Goal: Transaction & Acquisition: Purchase product/service

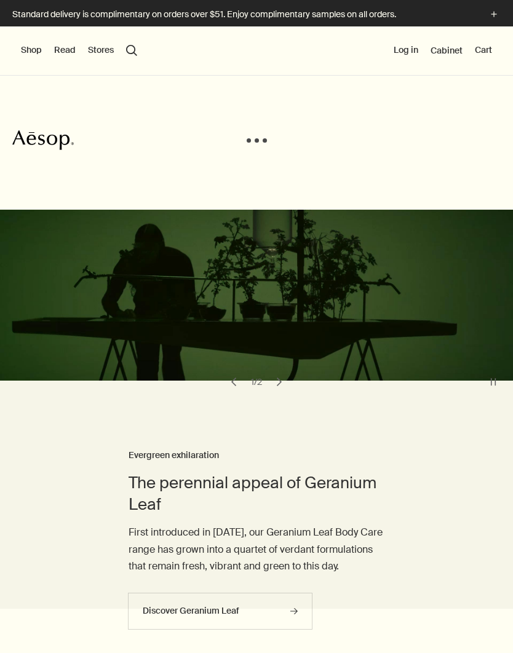
click at [403, 51] on button "Log in" at bounding box center [405, 50] width 25 height 12
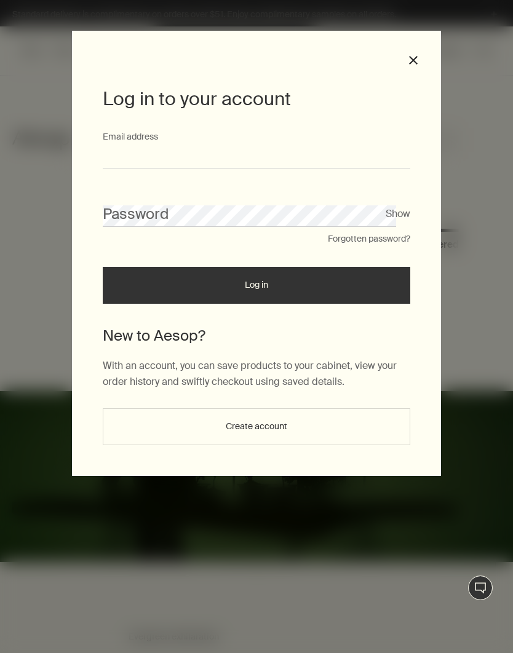
click at [339, 158] on input "Email address" at bounding box center [256, 157] width 307 height 23
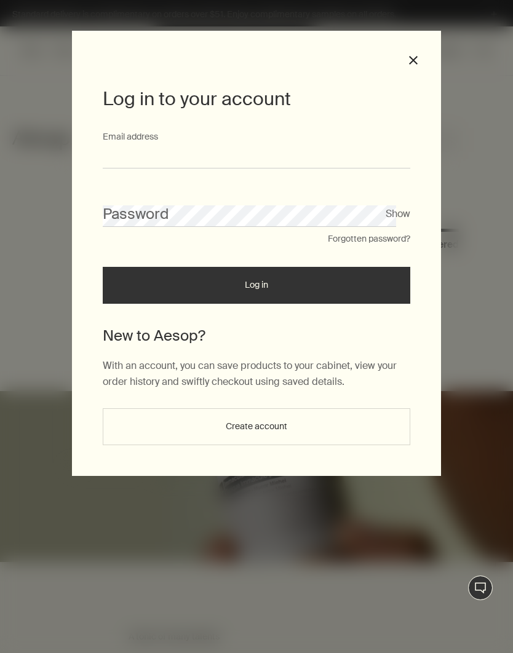
type input "**********"
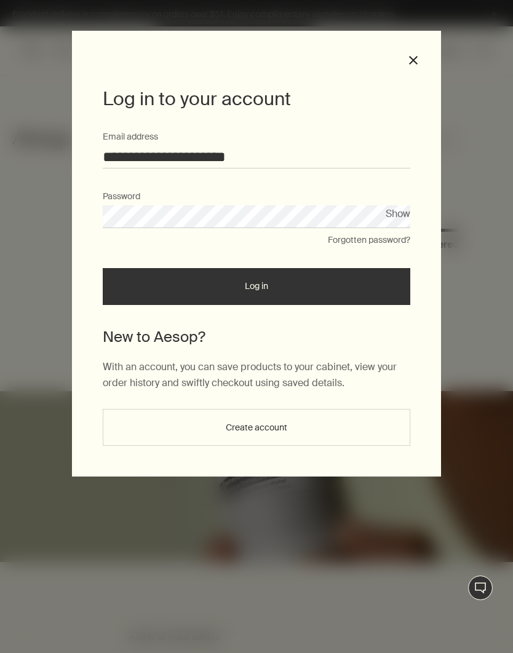
click at [355, 278] on button "Log in" at bounding box center [256, 286] width 307 height 37
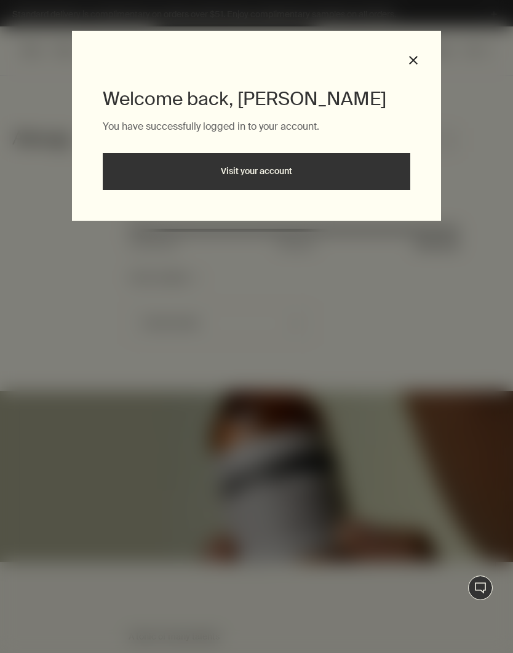
click at [376, 181] on link "Visit your account" at bounding box center [256, 171] width 307 height 37
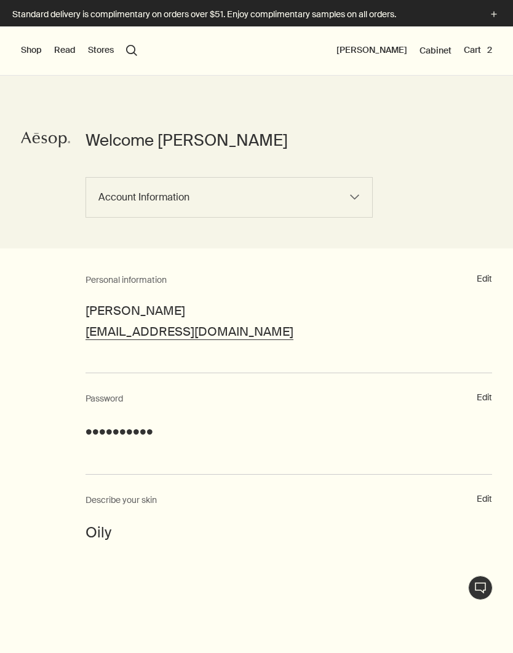
click at [483, 44] on button "Cart 2" at bounding box center [477, 50] width 28 height 12
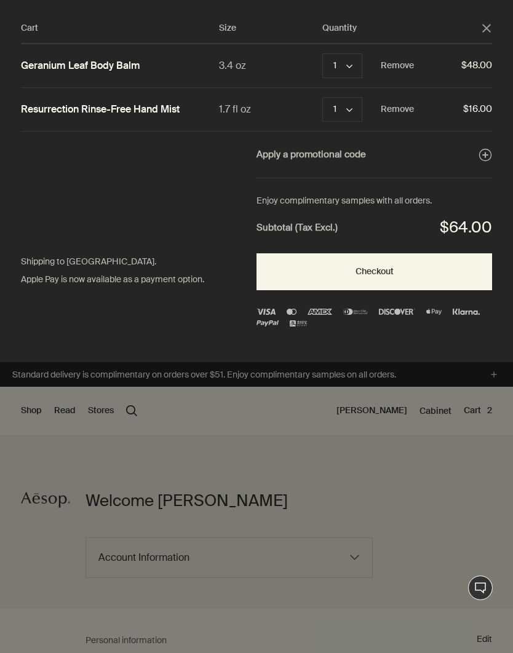
click at [393, 479] on div "Cart" at bounding box center [256, 326] width 513 height 653
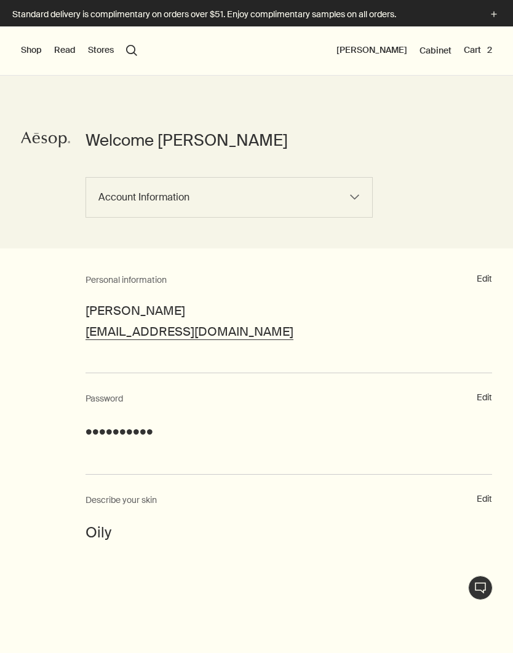
click at [25, 47] on button "Shop" at bounding box center [31, 50] width 21 height 12
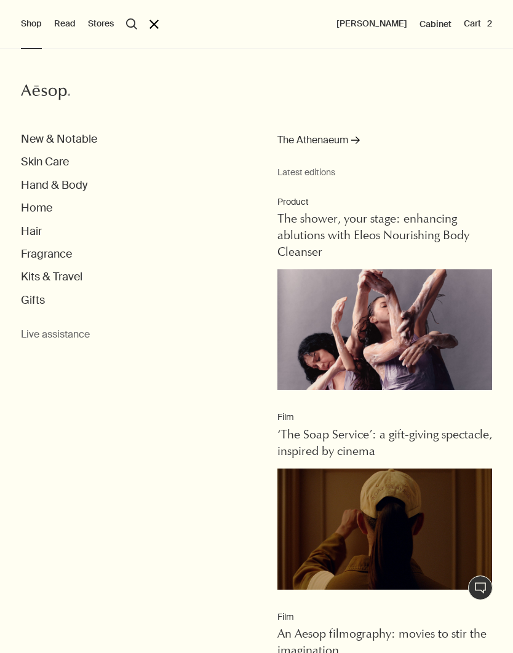
click at [25, 183] on button "Hand & Body" at bounding box center [54, 185] width 66 height 14
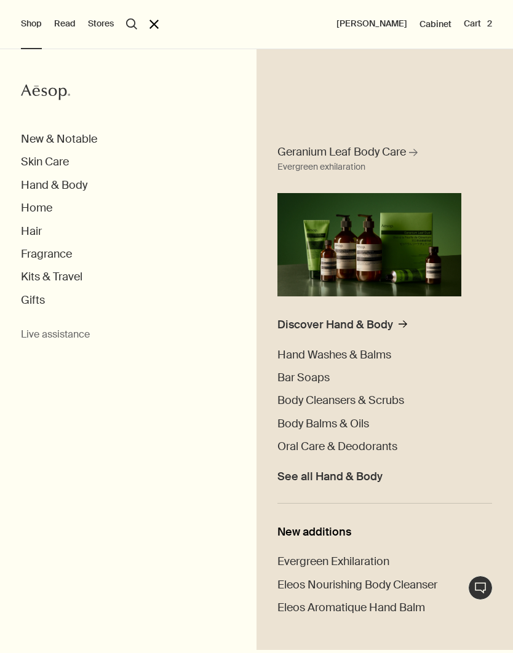
click at [349, 423] on span "Body Balms & Oils" at bounding box center [323, 423] width 92 height 15
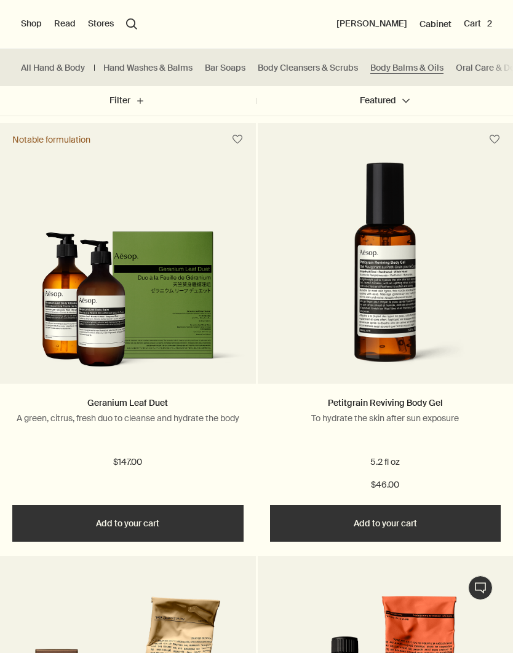
scroll to position [1625, 0]
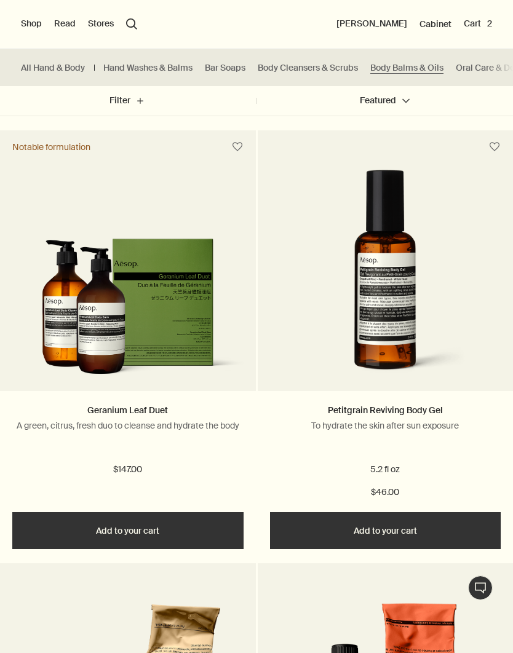
click at [422, 408] on link "Petitgrain Reviving Body Gel" at bounding box center [385, 409] width 115 height 11
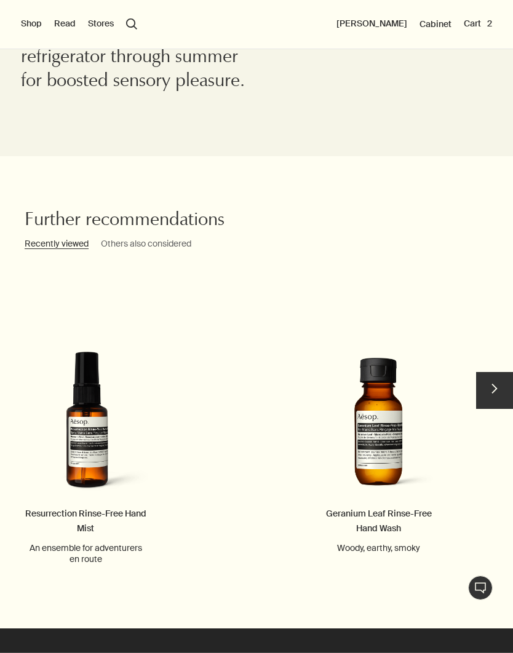
scroll to position [1400, 0]
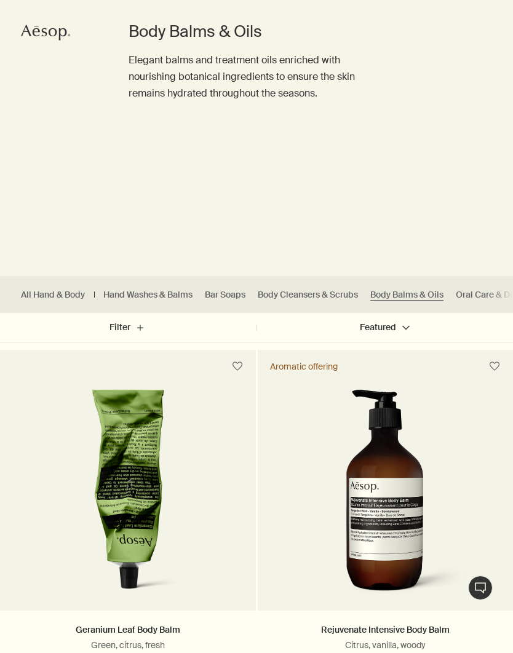
scroll to position [114, 0]
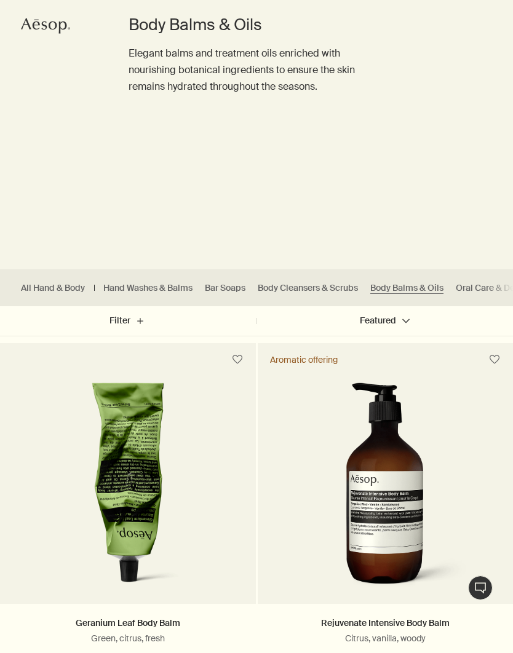
click at [339, 290] on link "Body Cleansers & Scrubs" at bounding box center [308, 288] width 100 height 12
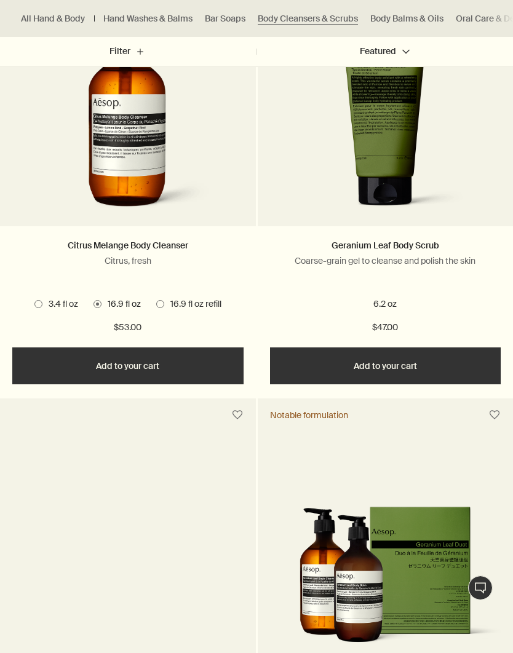
scroll to position [1319, 0]
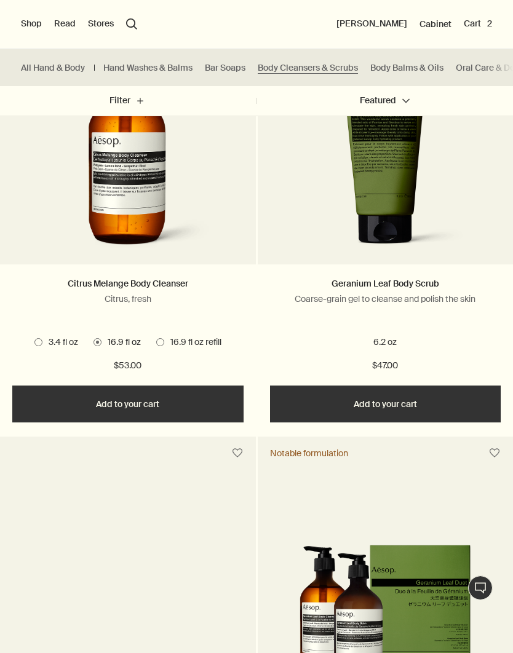
click at [437, 404] on button "Add Add to your cart" at bounding box center [385, 403] width 231 height 37
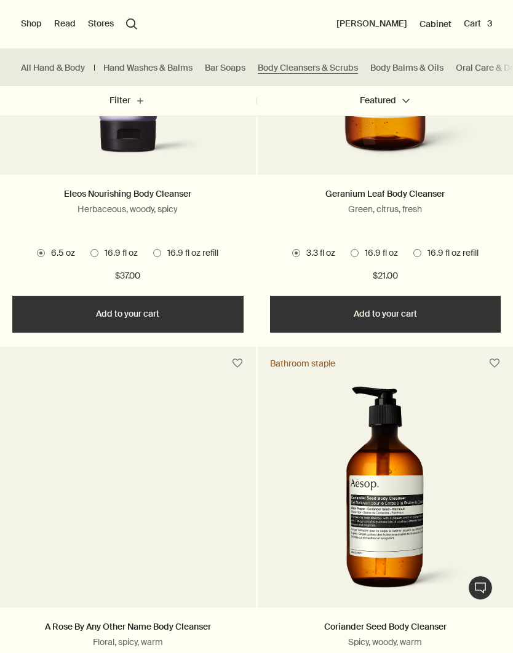
scroll to position [540, 0]
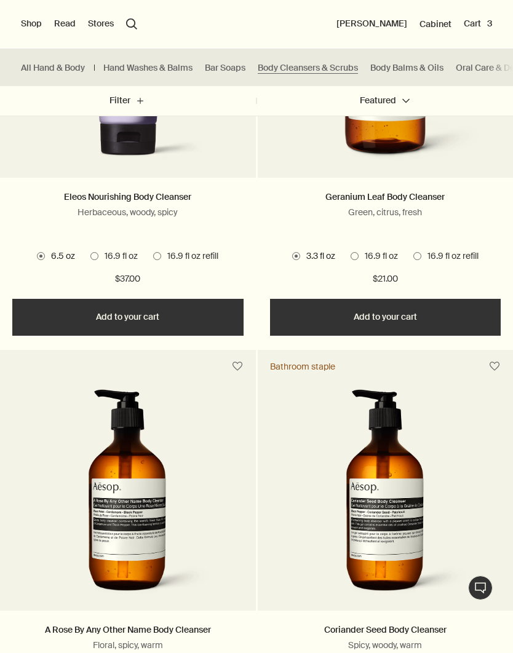
click at [478, 26] on button "Cart 3" at bounding box center [477, 24] width 28 height 12
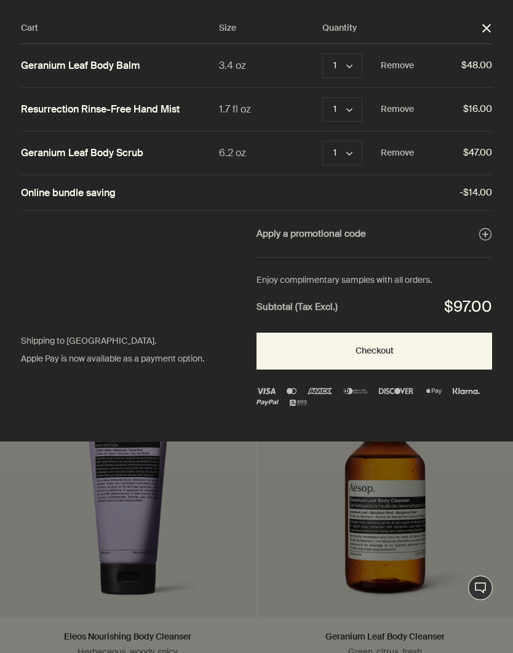
scroll to position [0, 0]
click at [412, 103] on button "Remove" at bounding box center [396, 109] width 33 height 15
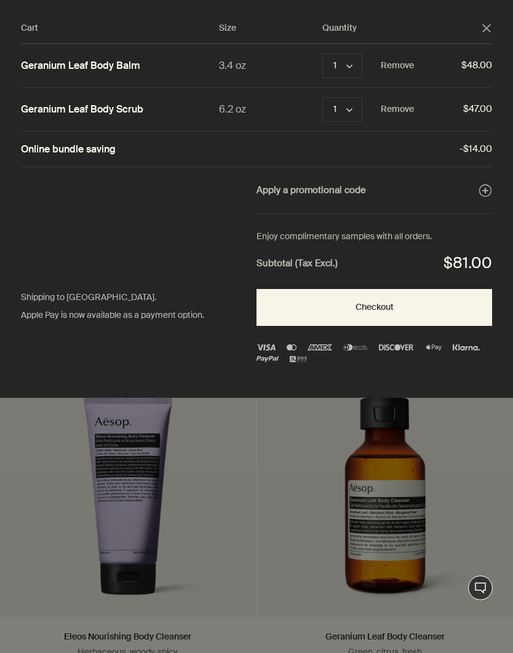
click at [455, 301] on button "Checkout" at bounding box center [373, 307] width 235 height 37
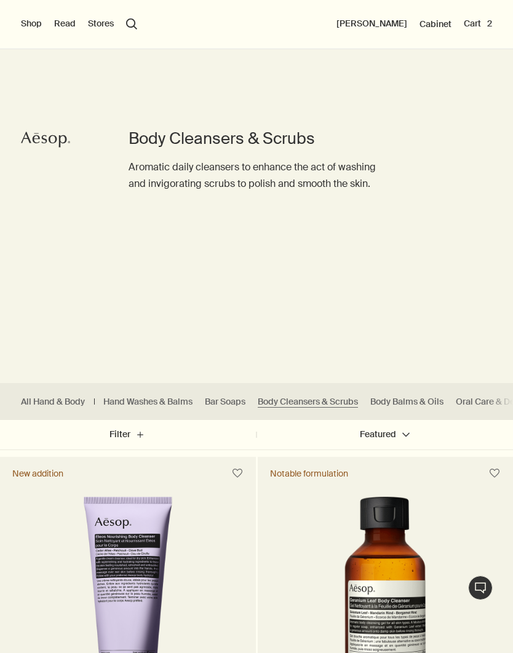
click at [478, 28] on button "Cart 2" at bounding box center [477, 24] width 28 height 12
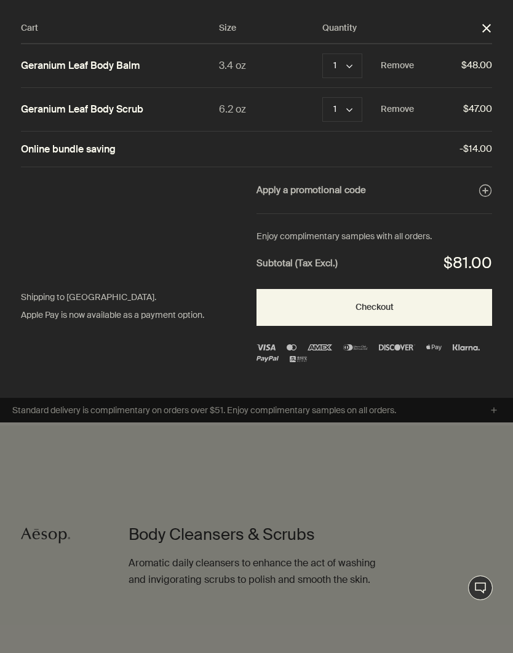
click at [463, 307] on button "Checkout" at bounding box center [373, 307] width 235 height 37
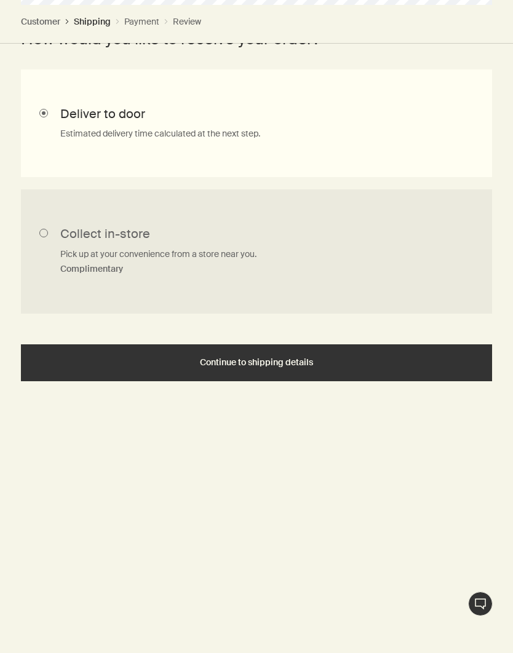
scroll to position [447, 0]
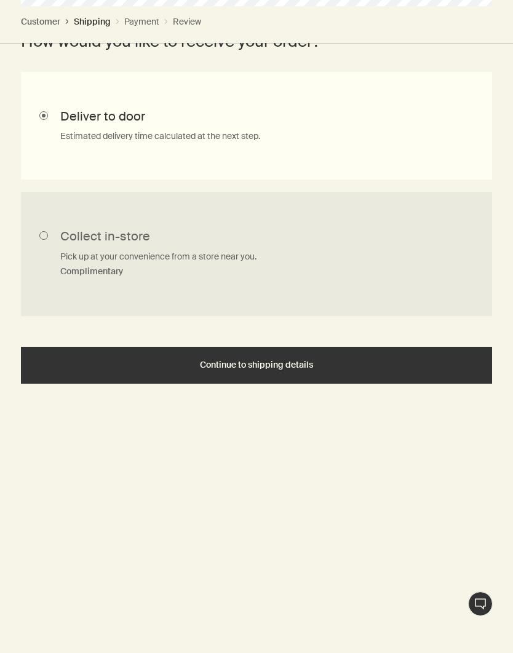
click at [393, 366] on div "Continue to shipping details" at bounding box center [256, 364] width 441 height 9
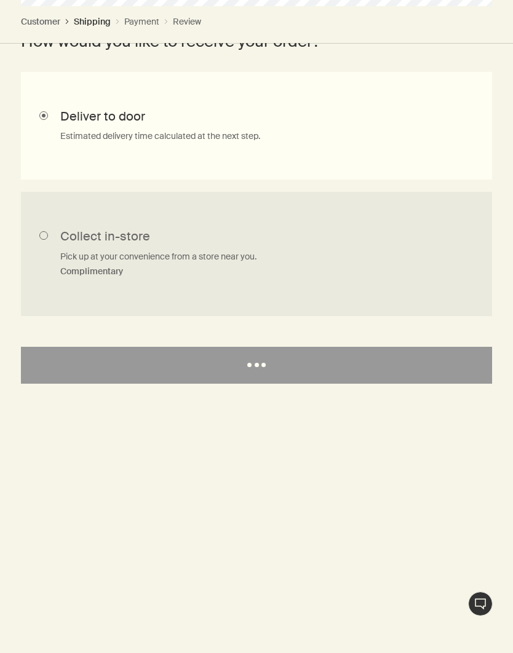
scroll to position [0, 0]
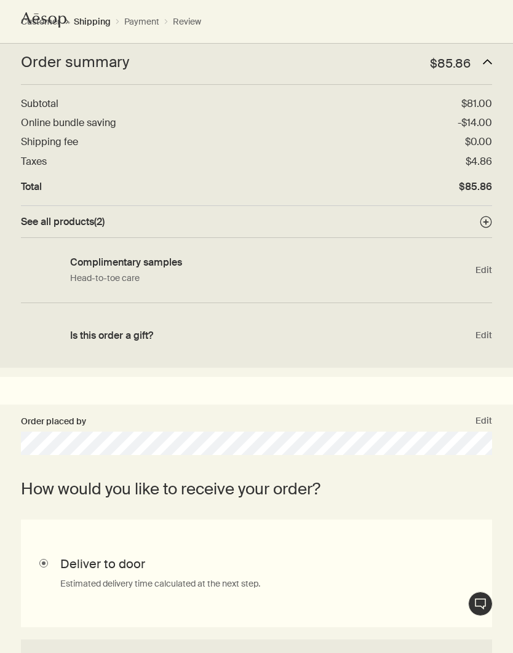
select select "US"
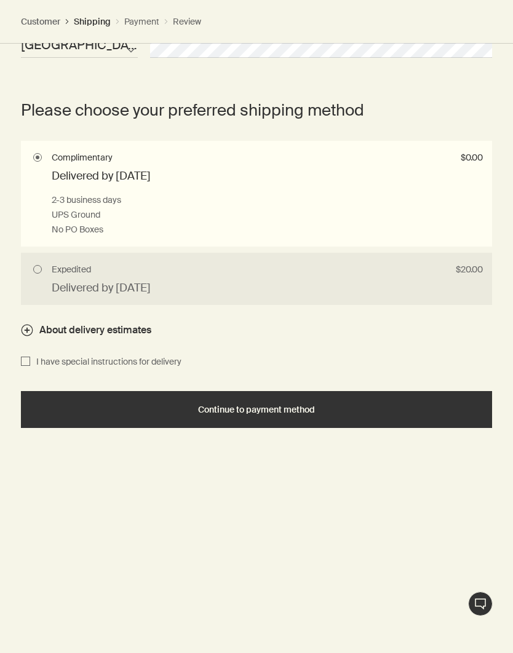
scroll to position [960, 0]
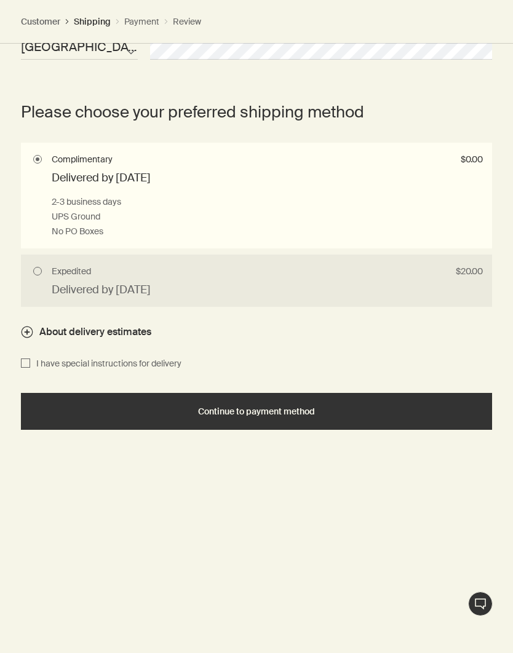
click at [413, 407] on div "Continue to payment method" at bounding box center [256, 411] width 441 height 9
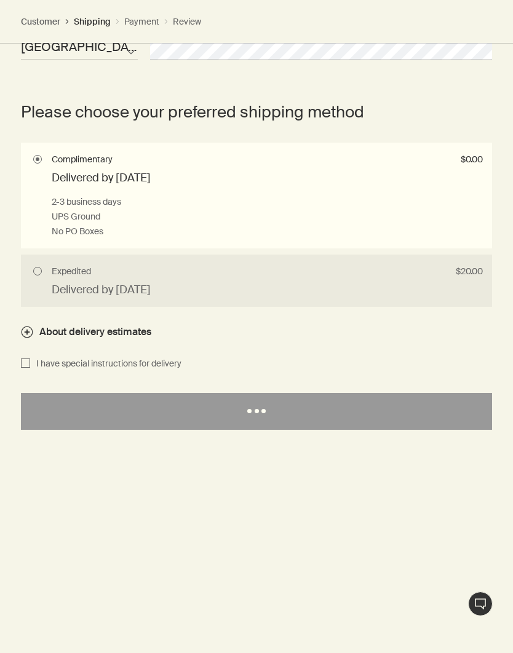
select select "US"
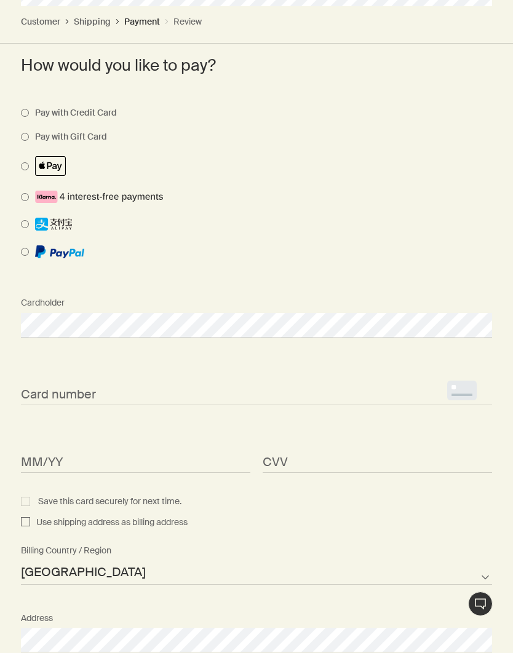
scroll to position [569, 0]
click at [30, 156] on span at bounding box center [247, 166] width 452 height 20
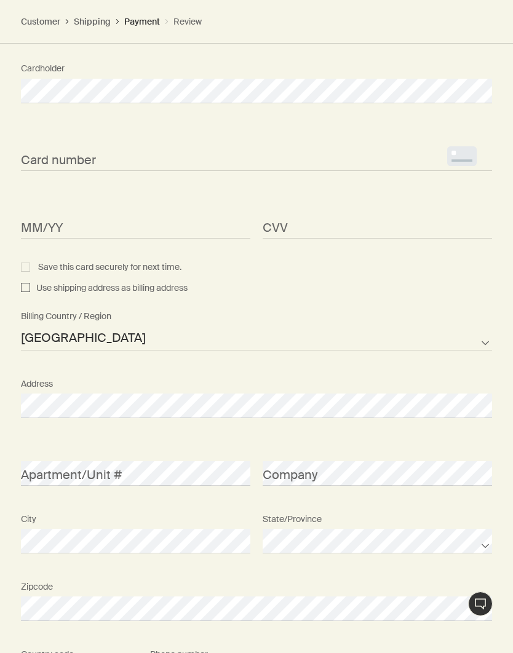
scroll to position [803, 0]
click at [164, 283] on span "Use shipping address as billing address" at bounding box center [108, 287] width 157 height 15
click at [30, 283] on input "Use shipping address as billing address" at bounding box center [25, 287] width 9 height 15
checkbox input "true"
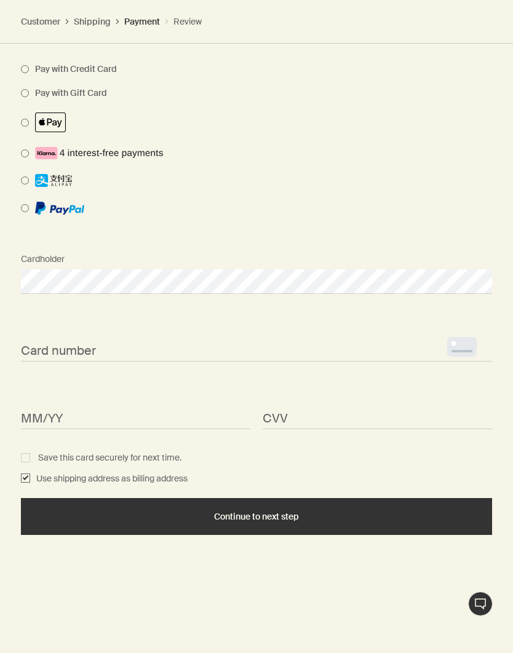
scroll to position [601, 0]
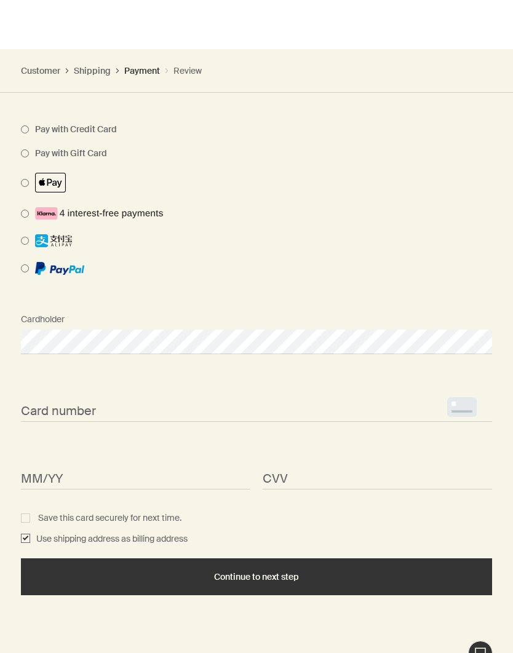
select select "US"
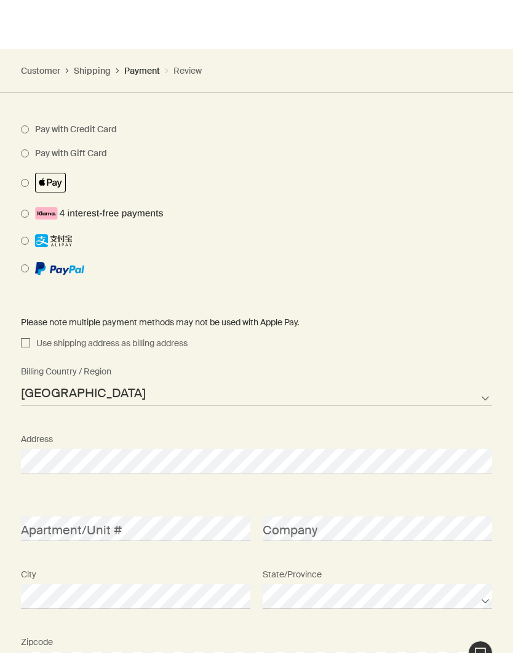
scroll to position [552, 0]
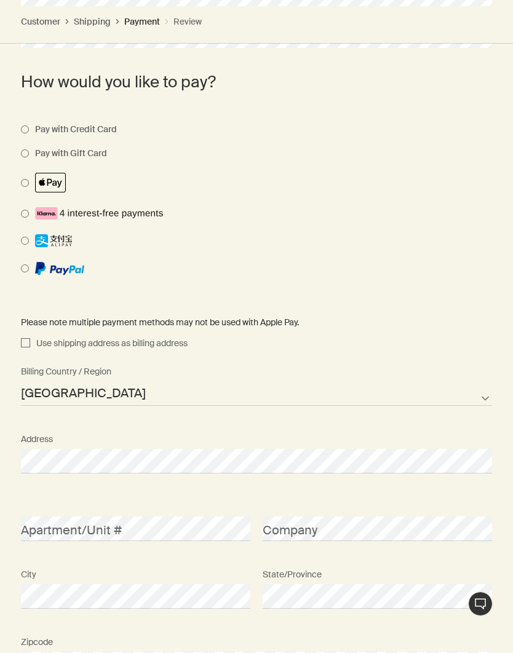
click at [25, 339] on input "Use shipping address as billing address" at bounding box center [25, 343] width 9 height 15
checkbox input "true"
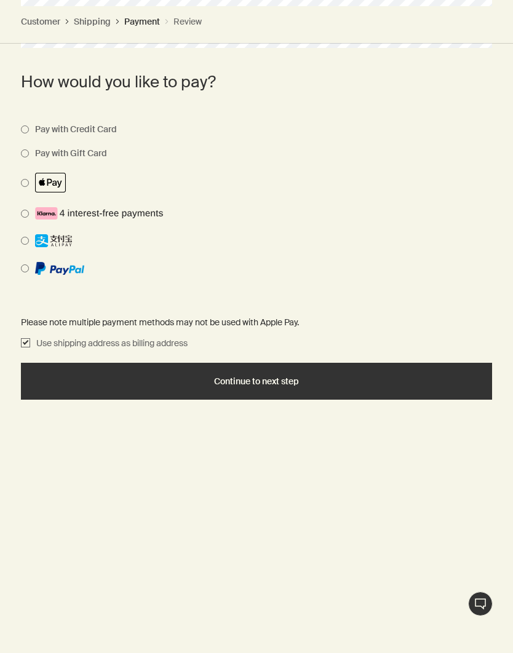
click at [406, 378] on div "Continue to next step" at bounding box center [256, 381] width 441 height 9
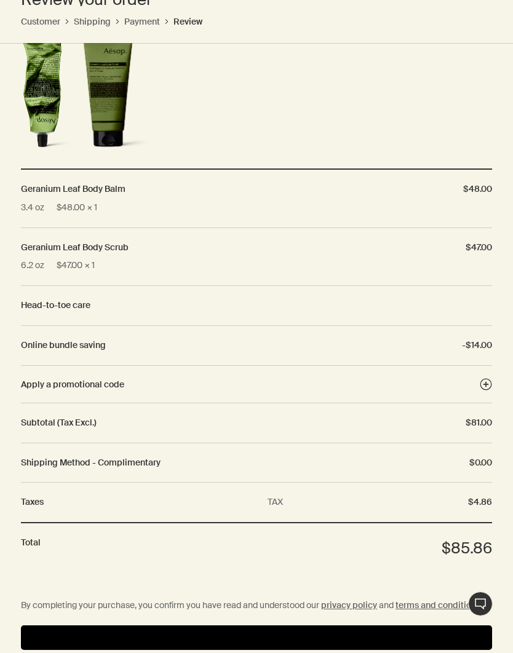
scroll to position [682, 0]
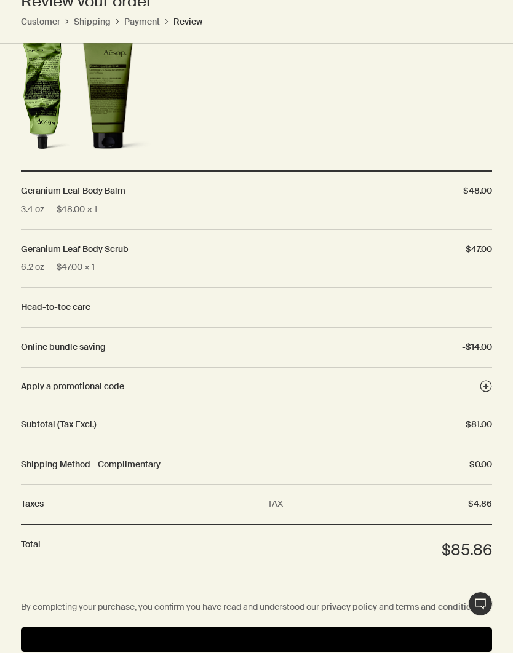
click at [331, 628] on button "Pay" at bounding box center [256, 639] width 471 height 25
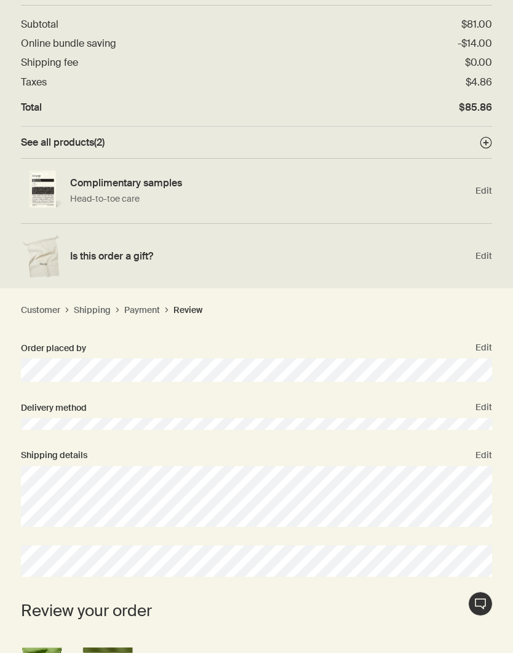
scroll to position [0, 0]
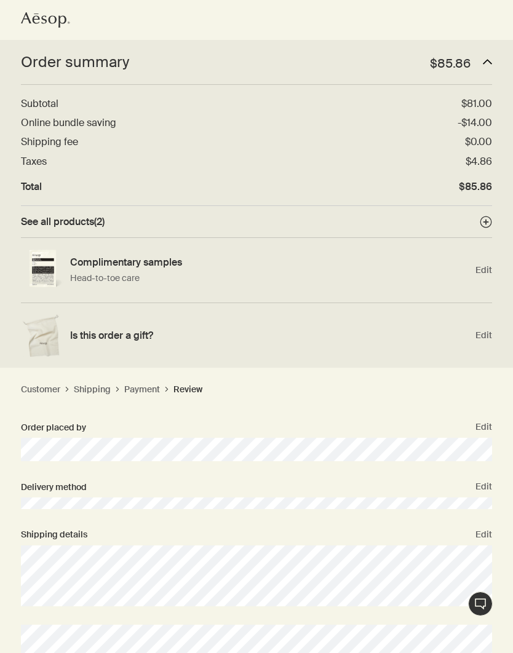
click at [29, 20] on icon at bounding box center [26, 17] width 10 height 11
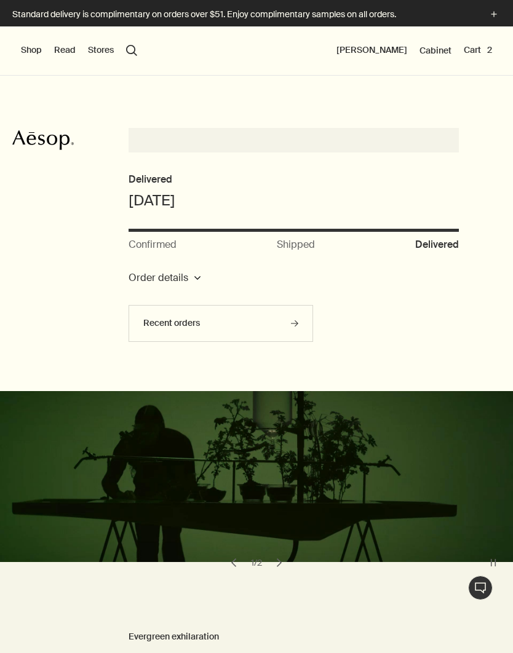
click at [33, 49] on button "Shop" at bounding box center [31, 50] width 21 height 12
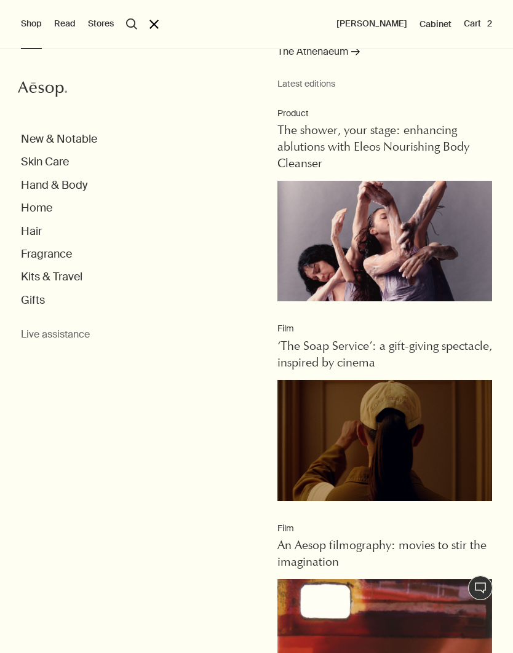
scroll to position [88, 0]
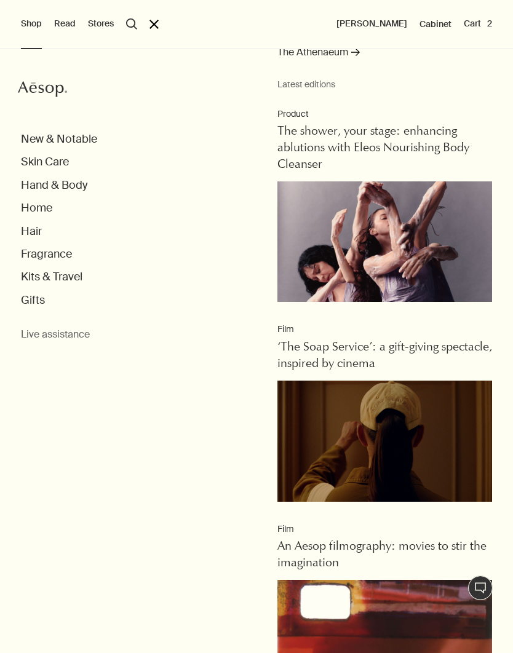
click at [90, 181] on li "Hand & Body" at bounding box center [267, 185] width 492 height 14
click at [82, 189] on button "Hand & Body" at bounding box center [54, 185] width 66 height 14
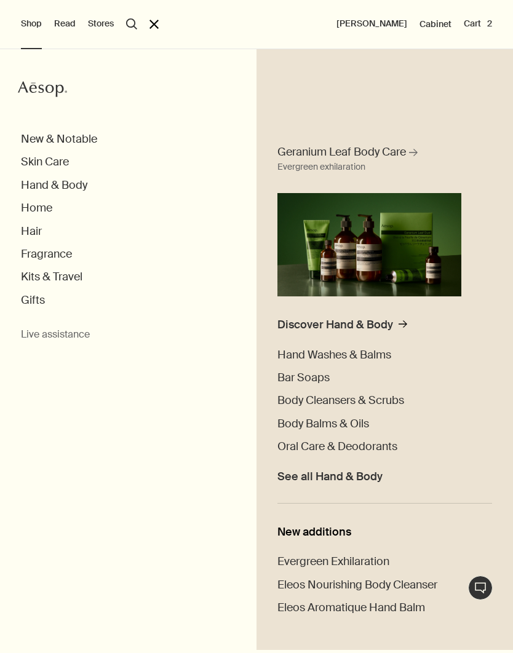
click at [366, 470] on span "See all Hand & Body" at bounding box center [329, 477] width 105 height 14
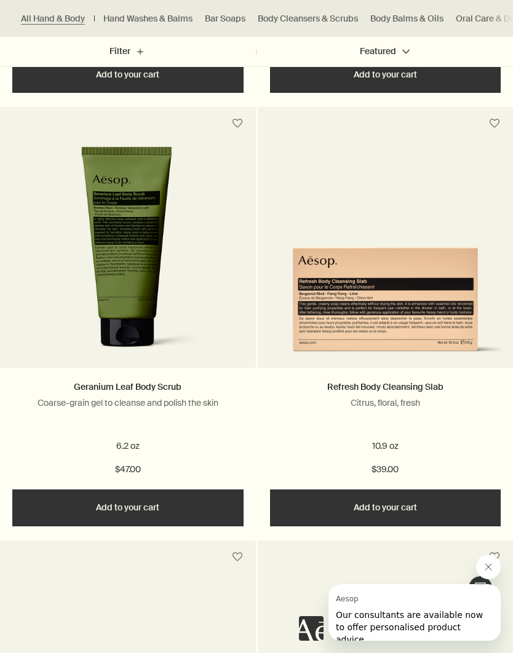
scroll to position [6004, 0]
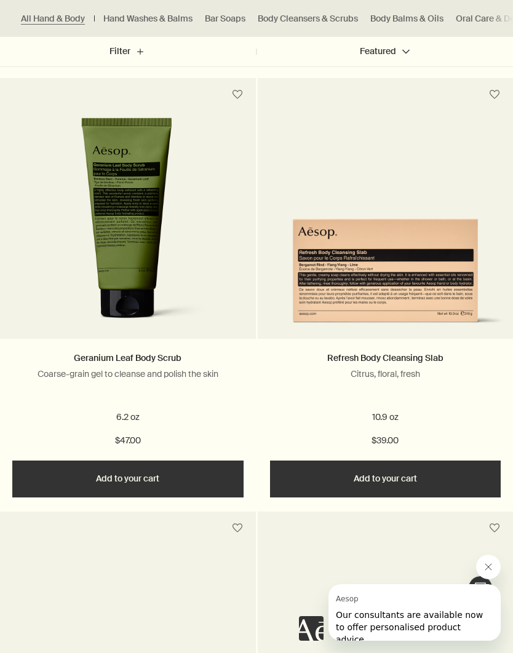
click at [450, 290] on img at bounding box center [385, 259] width 243 height 148
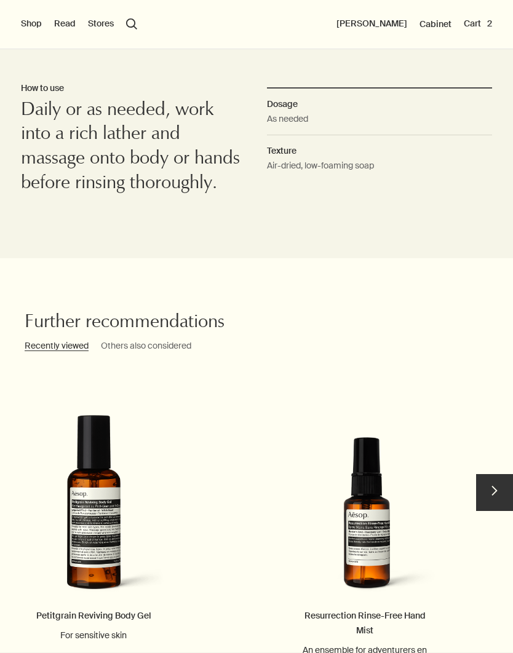
scroll to position [1263, 0]
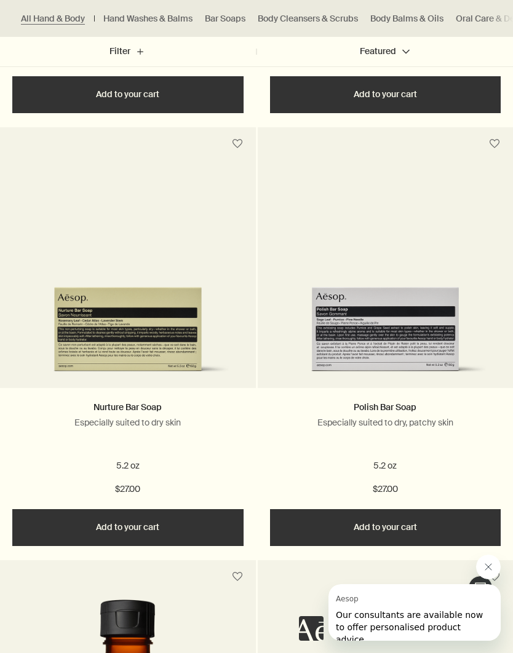
scroll to position [6385, 0]
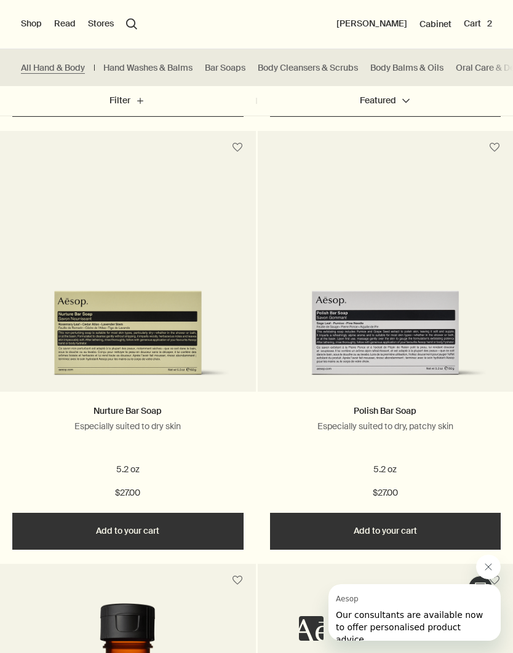
click at [434, 420] on p "Especially suited to dry, patchy skin" at bounding box center [385, 425] width 231 height 11
click at [436, 334] on img at bounding box center [385, 311] width 243 height 148
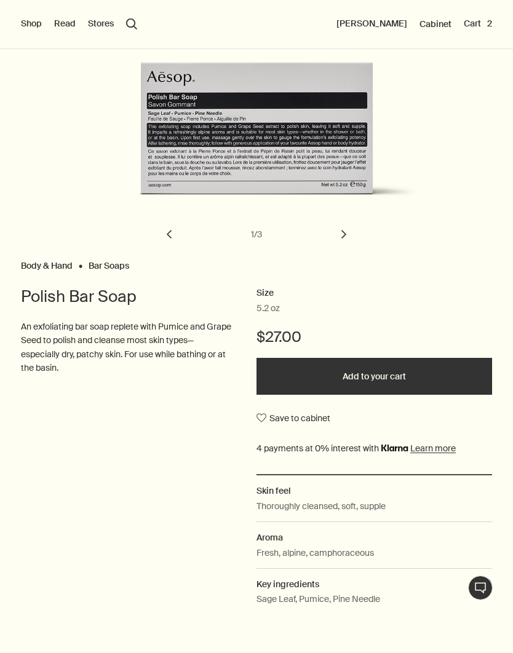
scroll to position [141, 0]
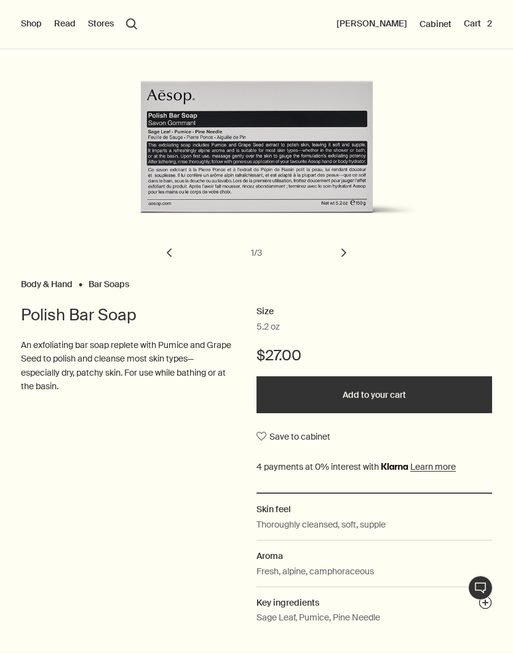
click at [416, 396] on button "Add to your cart" at bounding box center [373, 394] width 235 height 37
click at [484, 19] on button "Cart 3" at bounding box center [477, 24] width 28 height 12
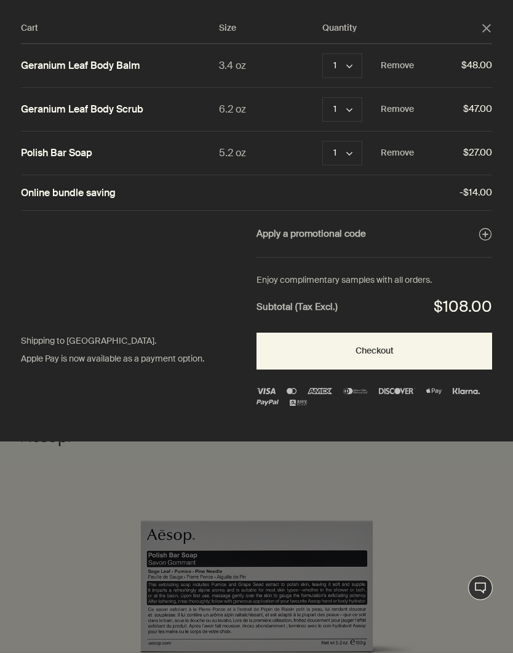
click at [435, 349] on button "Checkout" at bounding box center [373, 351] width 235 height 37
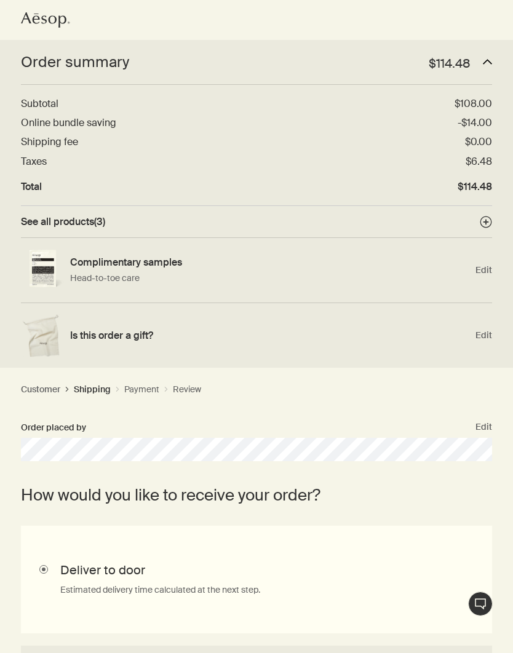
click at [483, 224] on circle at bounding box center [485, 221] width 11 height 11
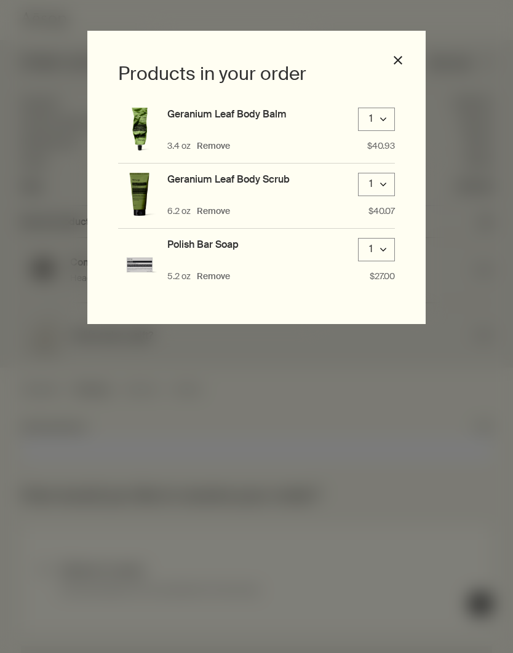
click at [210, 276] on button "Remove" at bounding box center [213, 276] width 33 height 12
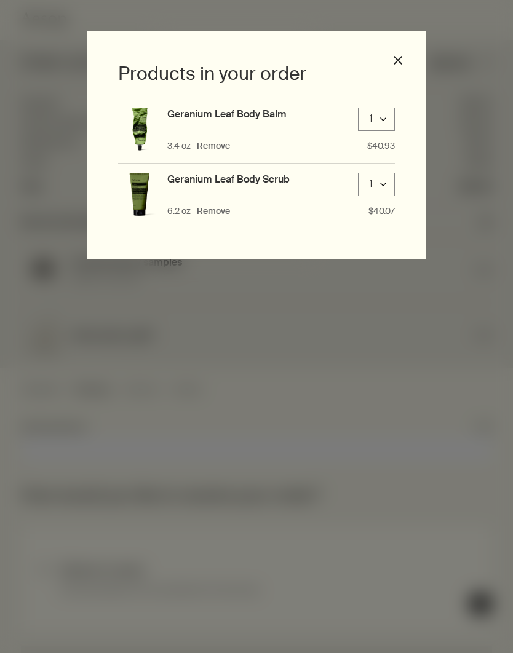
click at [61, 42] on div "Products in your order Geranium Leaf Body Balm 1 downArrow 3.4 oz Remove $40.93…" at bounding box center [256, 326] width 513 height 653
click at [50, 36] on div "Products in your order Geranium Leaf Body Balm 1 downArrow 3.4 oz Remove $40.93…" at bounding box center [256, 326] width 513 height 653
click at [390, 56] on div "Products in your order Geranium Leaf Body Balm 1 downArrow 3.4 oz Remove $40.93…" at bounding box center [256, 145] width 338 height 228
click at [388, 63] on h2 "Products in your order" at bounding box center [256, 73] width 277 height 25
click at [393, 61] on button "close" at bounding box center [397, 60] width 11 height 11
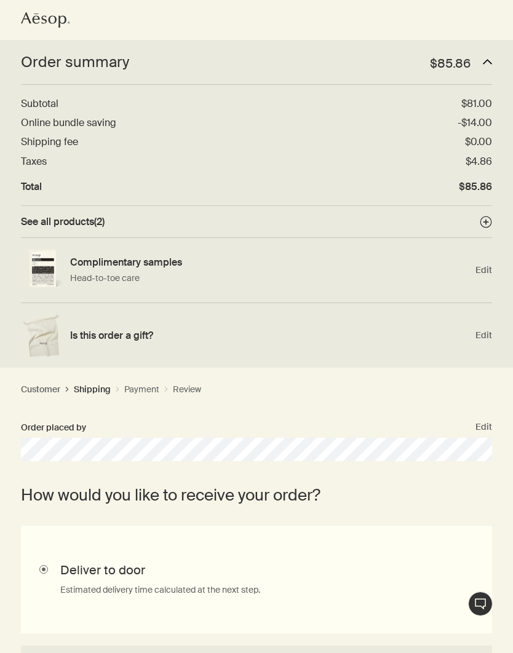
click at [24, 20] on icon "Aesop logo" at bounding box center [45, 19] width 49 height 15
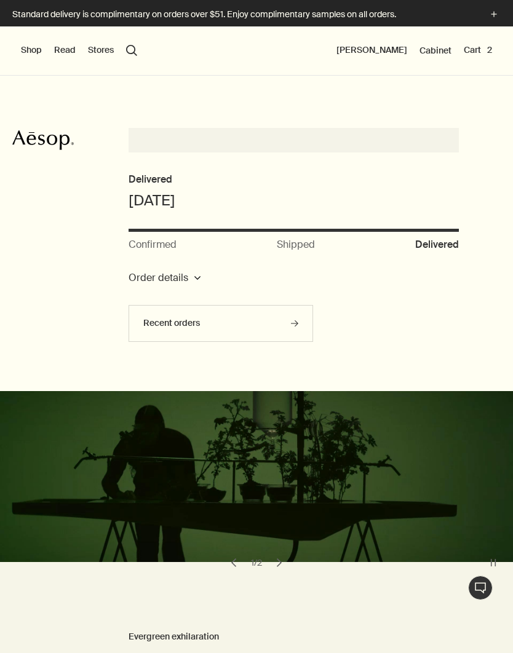
click at [28, 45] on button "Shop" at bounding box center [31, 50] width 21 height 12
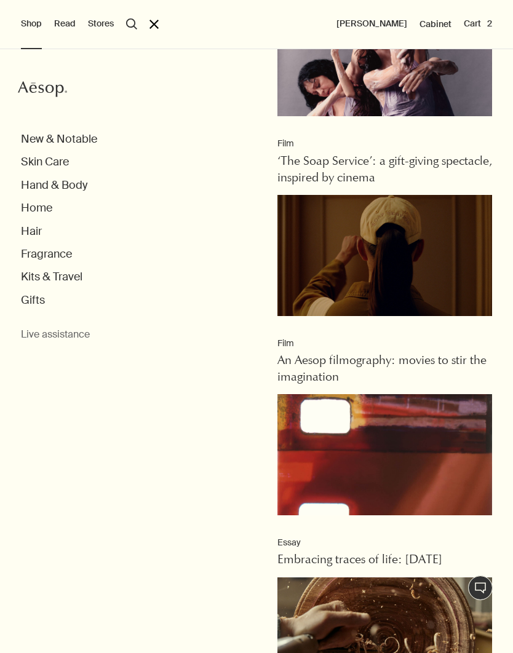
scroll to position [58, 0]
click at [58, 189] on button "Hand & Body" at bounding box center [54, 185] width 66 height 14
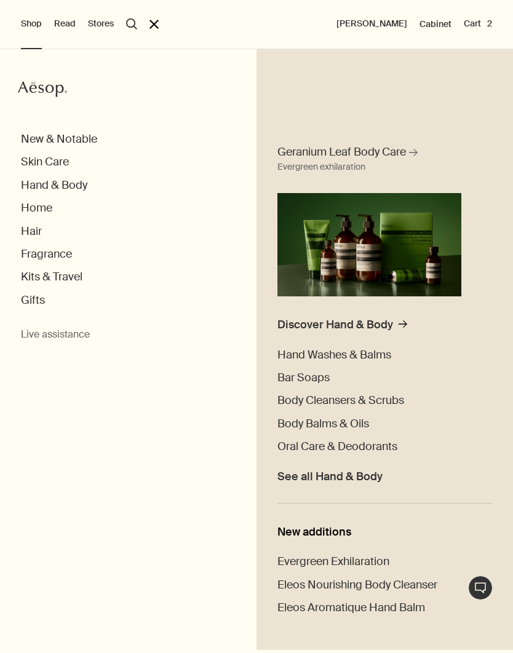
click at [357, 421] on span "Body Balms & Oils" at bounding box center [323, 423] width 92 height 15
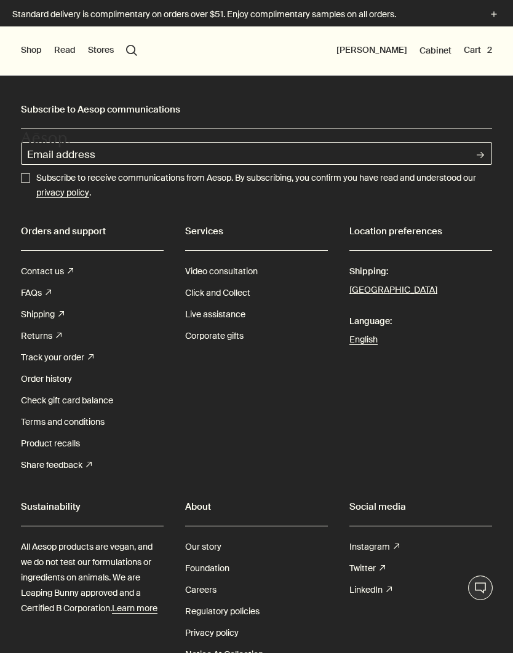
click at [26, 55] on button "Shop" at bounding box center [31, 50] width 21 height 12
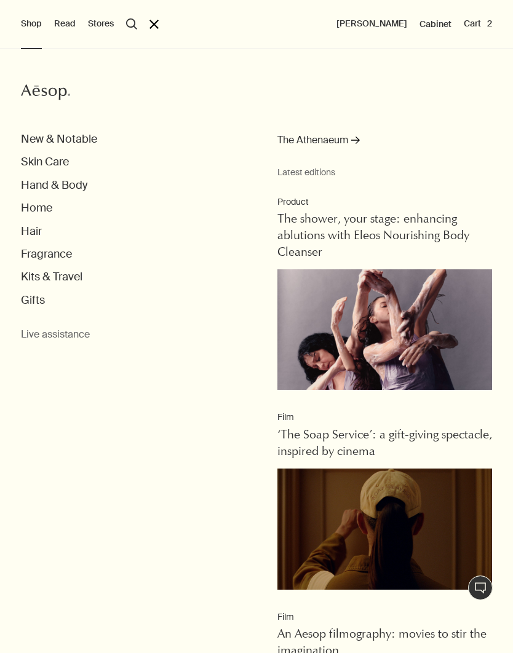
click at [74, 190] on button "Hand & Body" at bounding box center [54, 185] width 66 height 14
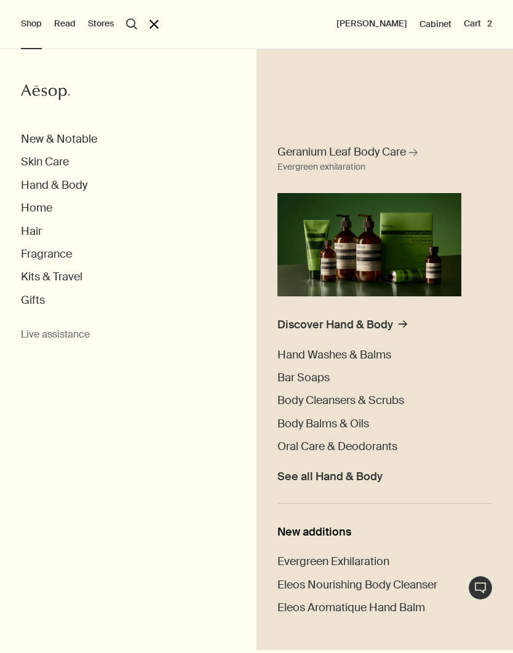
click at [354, 424] on span "Body Balms & Oils" at bounding box center [323, 423] width 92 height 15
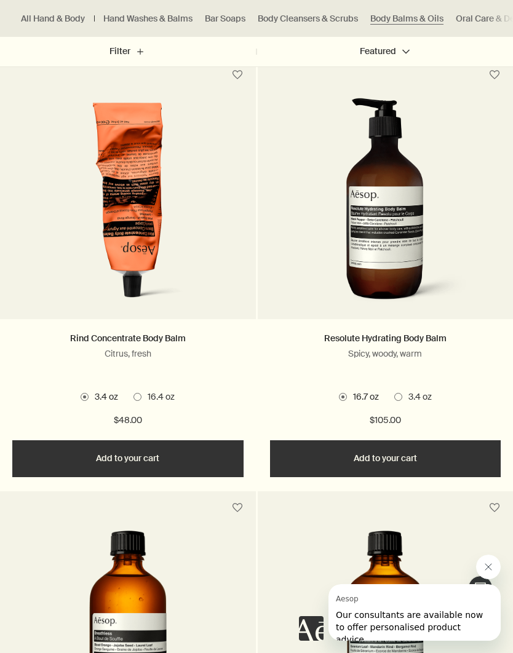
scroll to position [827, 0]
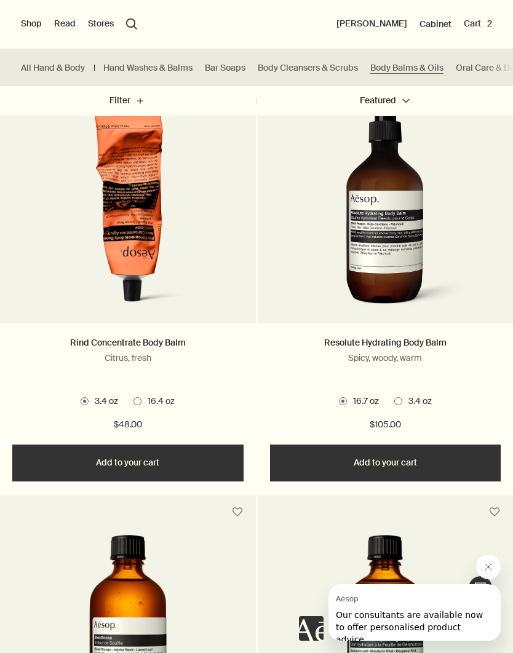
click at [144, 404] on span "16.4 oz" at bounding box center [157, 401] width 33 height 12
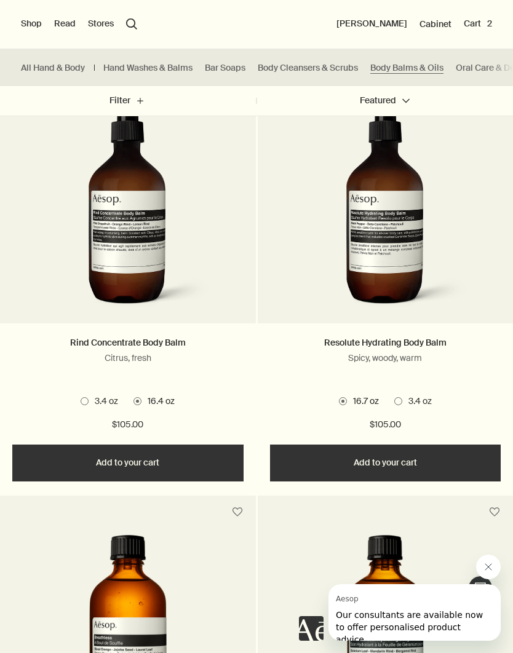
click at [89, 401] on span at bounding box center [85, 401] width 8 height 8
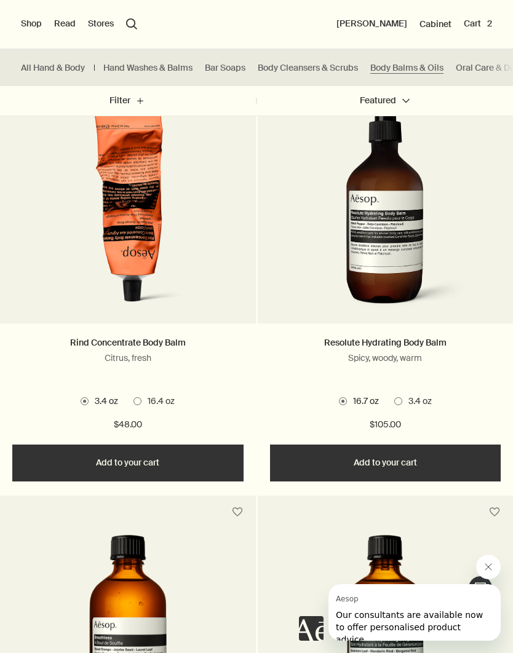
click at [170, 457] on button "Add Add to your cart" at bounding box center [127, 462] width 231 height 37
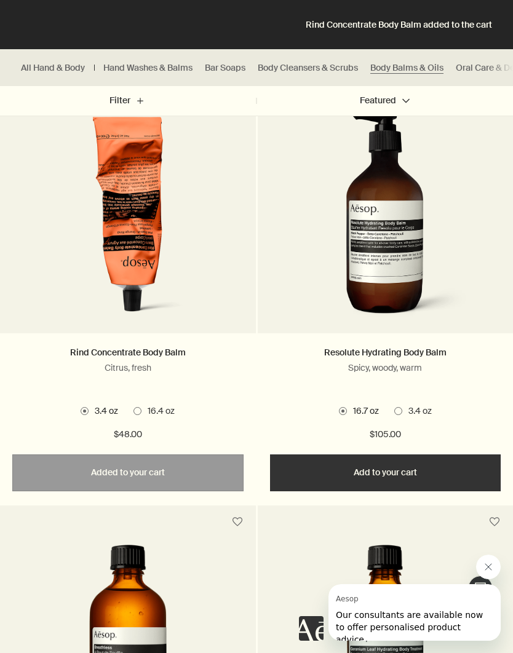
scroll to position [808, 0]
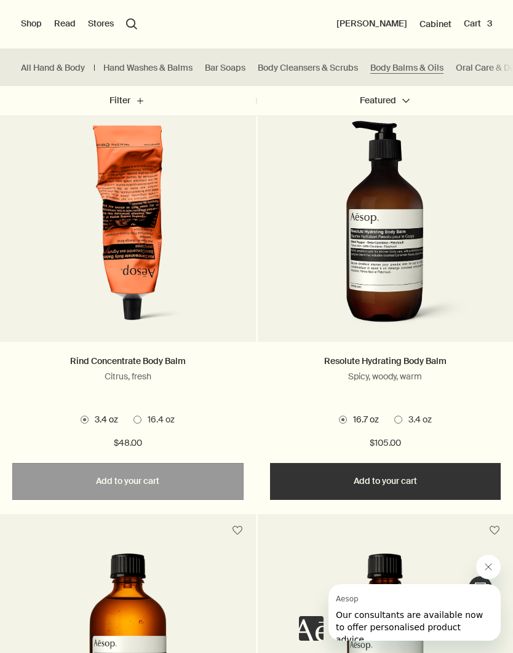
click at [331, 72] on link "Body Cleansers & Scrubs" at bounding box center [308, 68] width 100 height 12
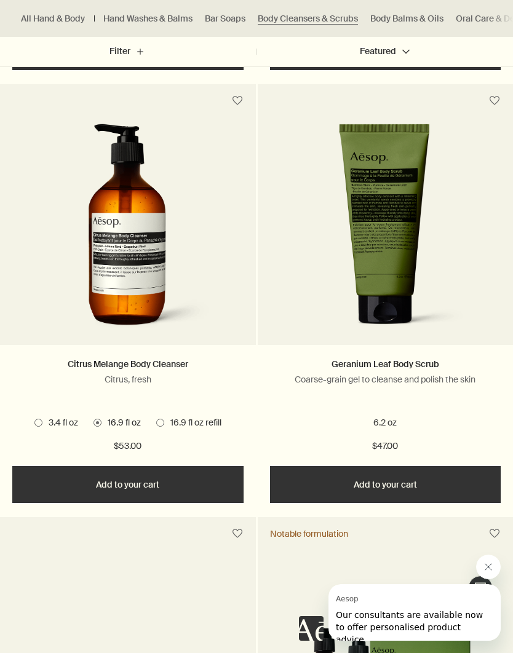
scroll to position [1237, 0]
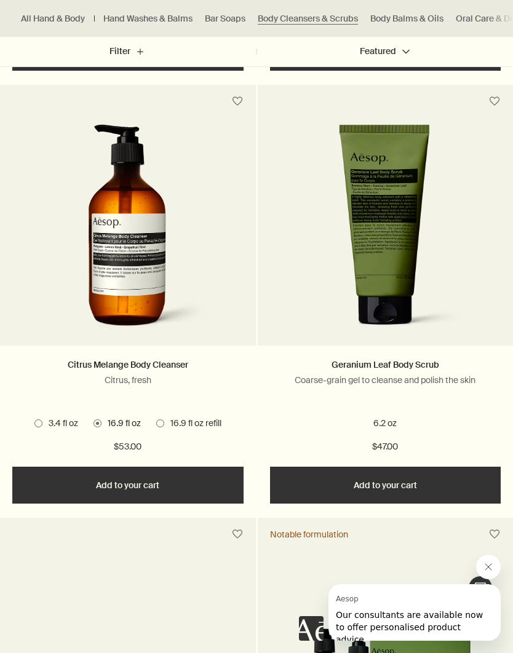
click at [215, 478] on button "Add Add to your cart" at bounding box center [127, 485] width 231 height 37
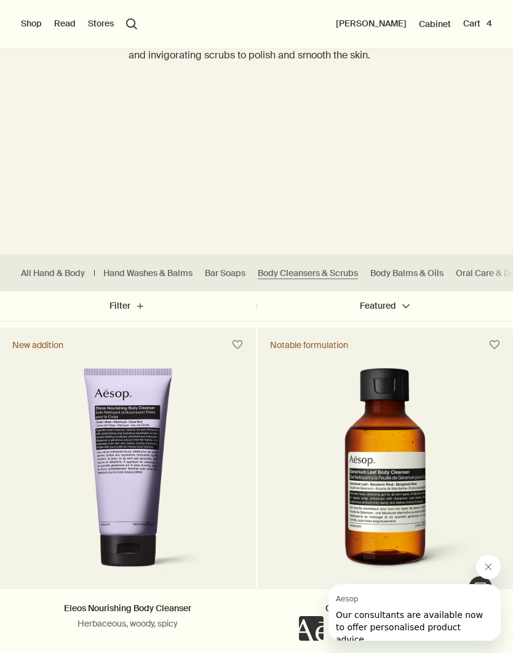
scroll to position [121, 0]
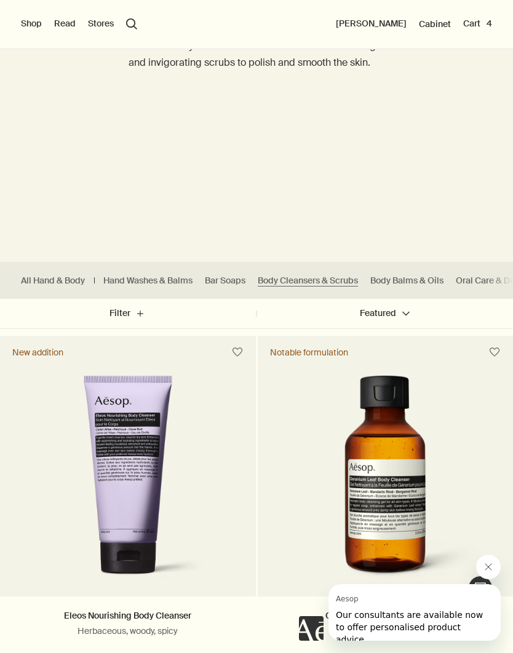
click at [475, 24] on button "Cart 4" at bounding box center [477, 24] width 29 height 12
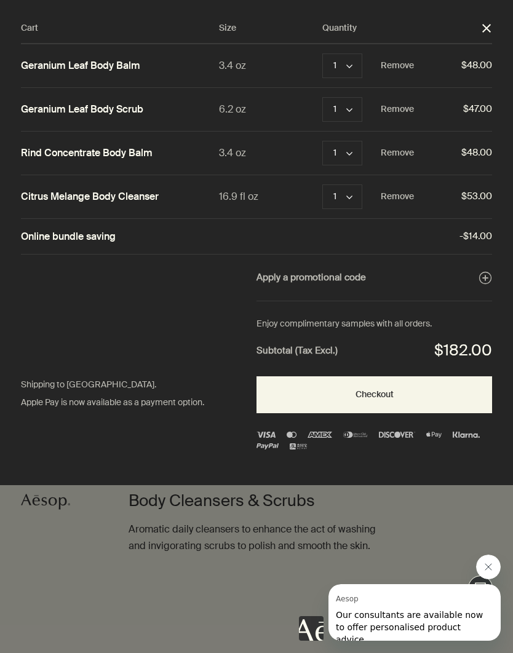
click at [414, 391] on button "Checkout" at bounding box center [373, 394] width 235 height 37
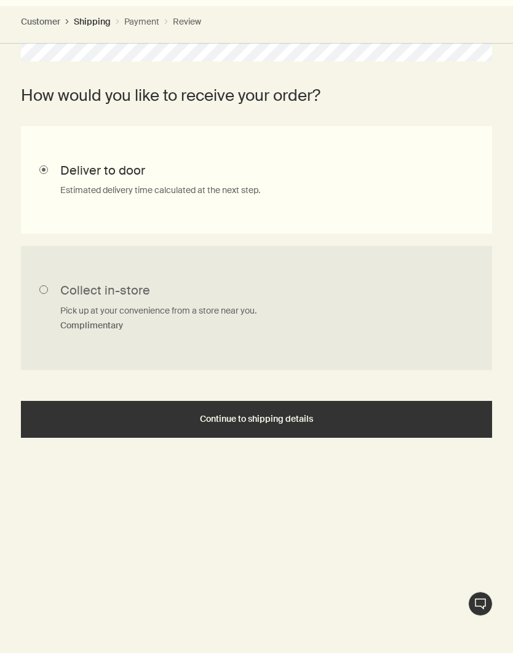
scroll to position [336, 0]
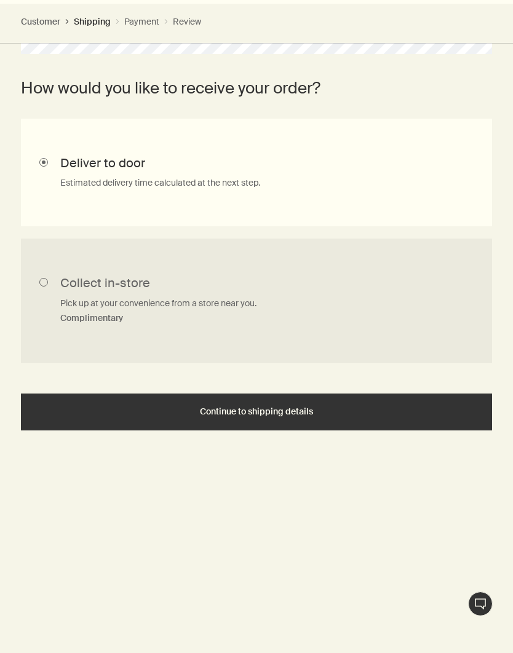
click at [392, 411] on div "Continue to shipping details" at bounding box center [256, 411] width 441 height 9
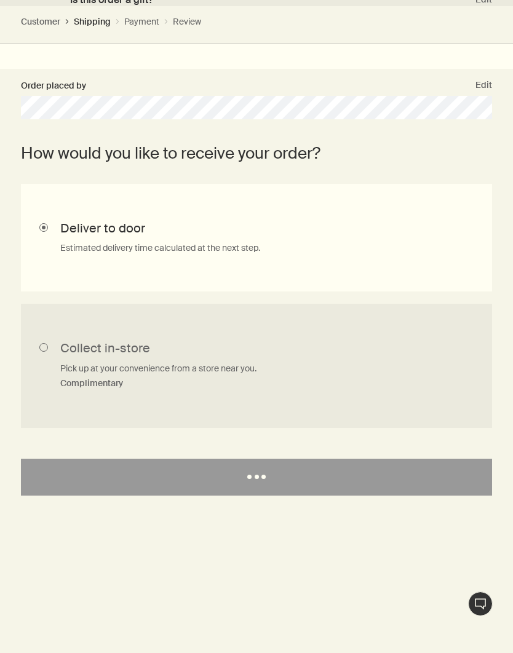
select select "US"
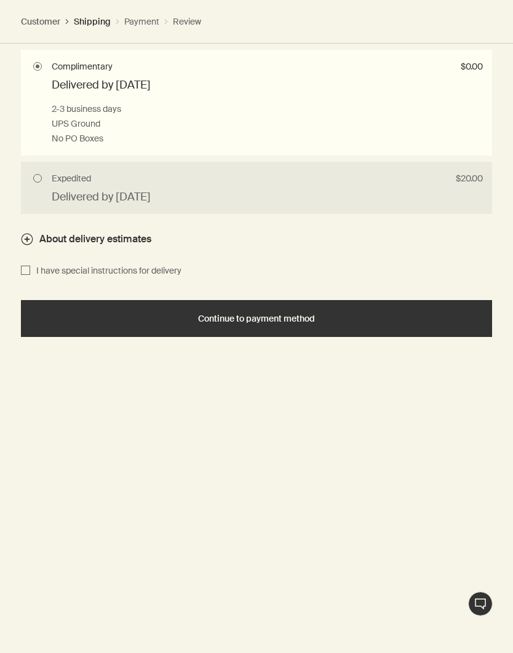
scroll to position [1054, 0]
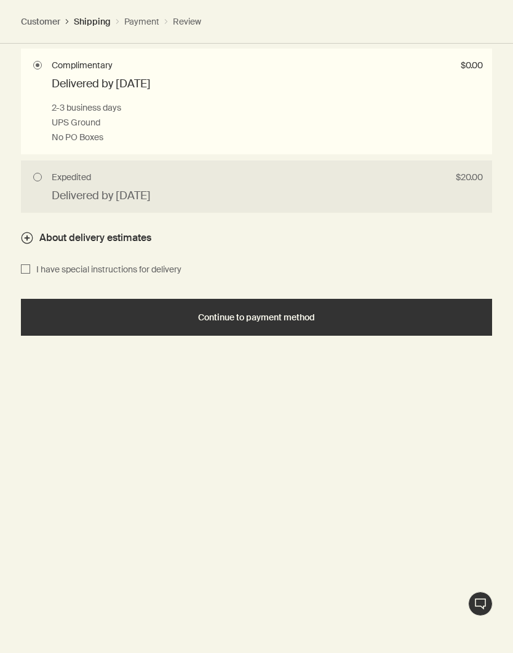
click at [426, 313] on div "Continue to payment method" at bounding box center [256, 317] width 441 height 9
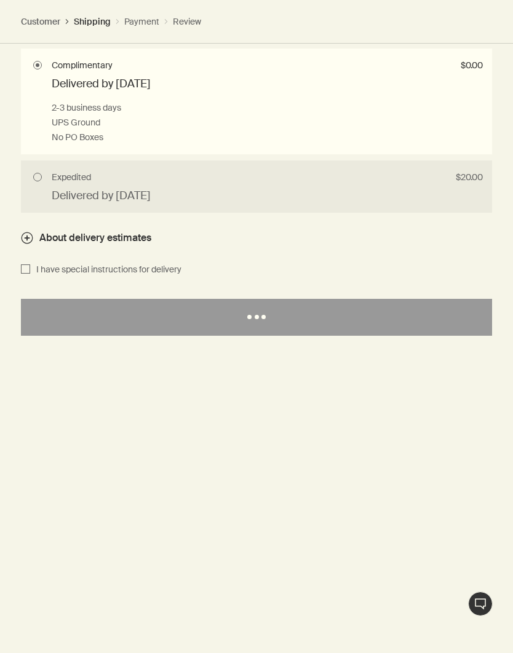
select select "US"
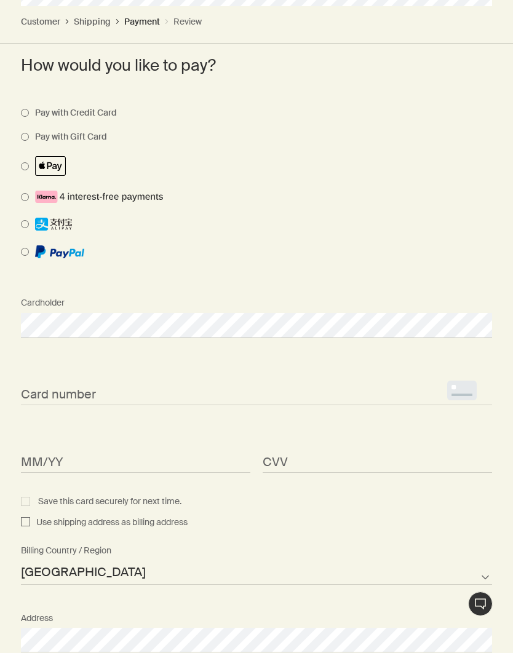
scroll to position [569, 0]
select select "US"
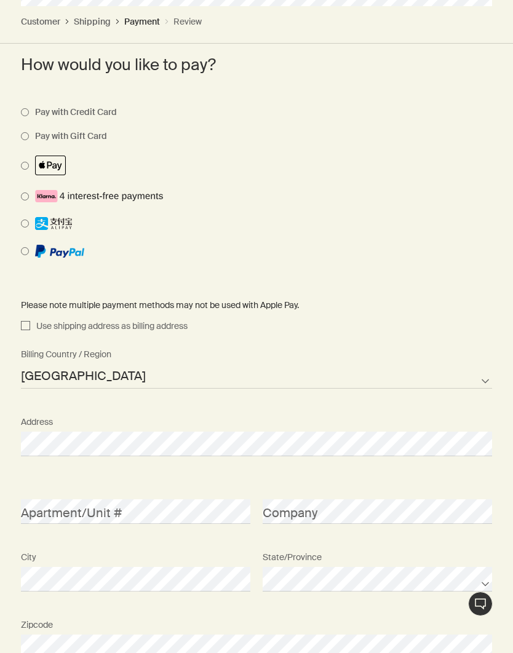
click at [23, 319] on input "Use shipping address as billing address" at bounding box center [25, 326] width 9 height 15
checkbox input "true"
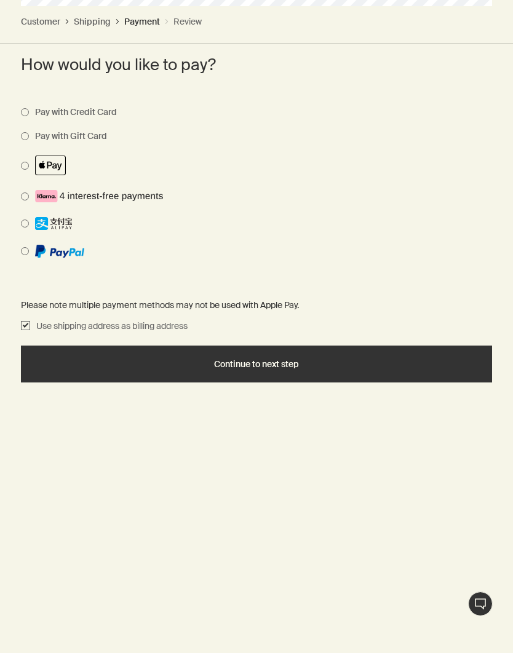
click at [354, 352] on button "Continue to next step" at bounding box center [256, 363] width 471 height 37
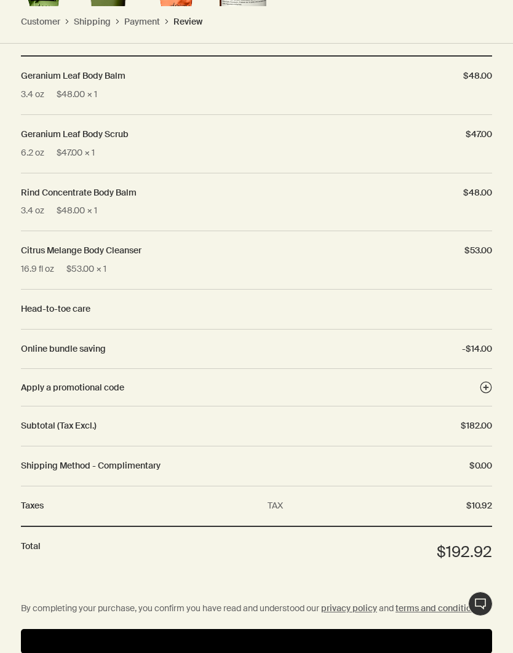
scroll to position [808, 0]
click at [351, 629] on button "Pay" at bounding box center [256, 641] width 471 height 25
click at [508, 245] on div "Review your order Edit Geranium Leaf Body Balm 3.4 oz $48.00 × 1 $48.00 Geraniu…" at bounding box center [256, 219] width 513 height 736
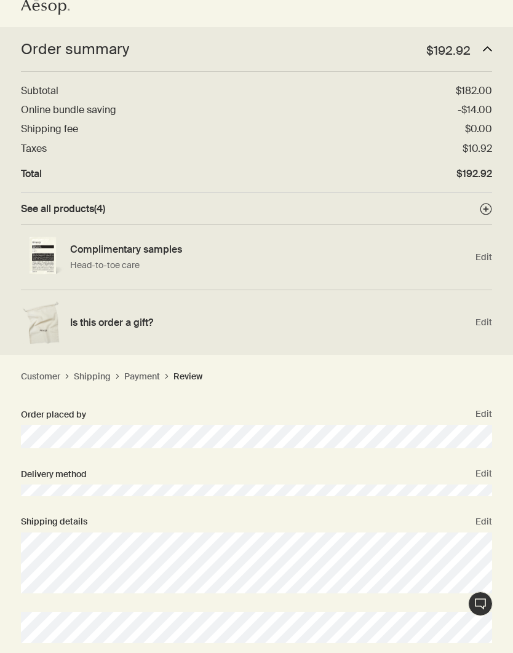
scroll to position [0, 0]
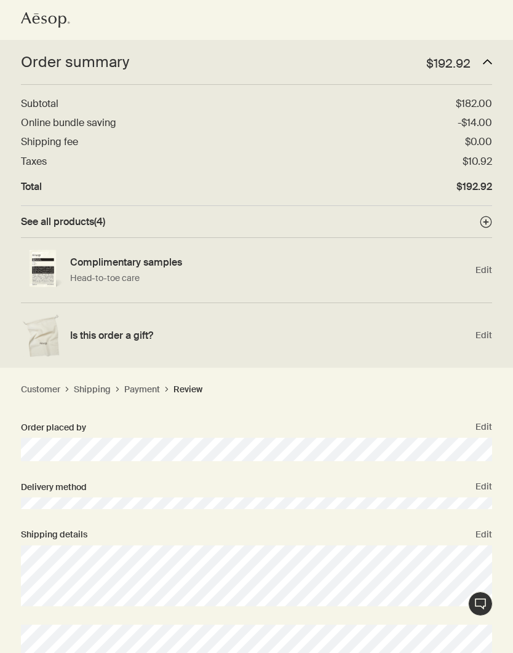
click at [57, 29] on link "Aesop logo" at bounding box center [45, 22] width 49 height 20
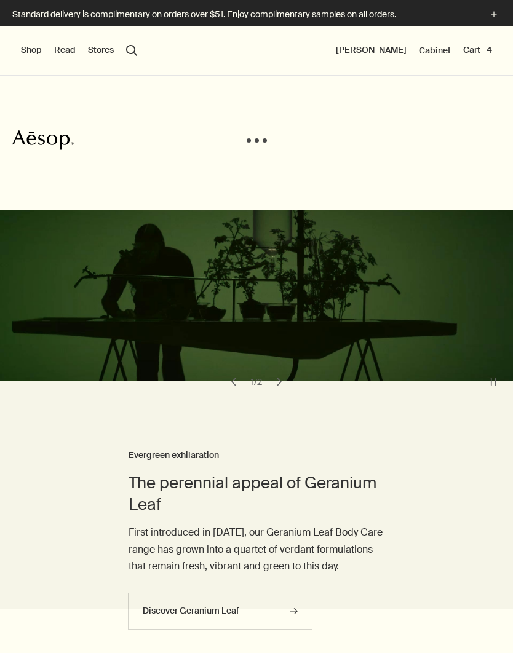
click at [475, 50] on button "Cart 4" at bounding box center [477, 50] width 29 height 12
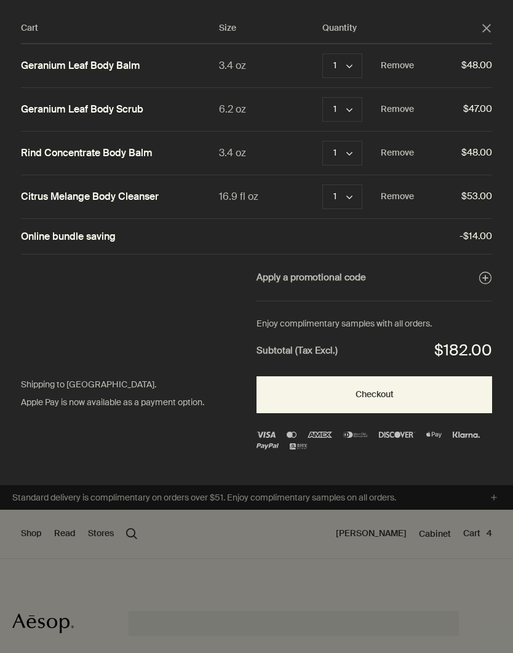
click at [400, 189] on button "Remove" at bounding box center [396, 196] width 33 height 15
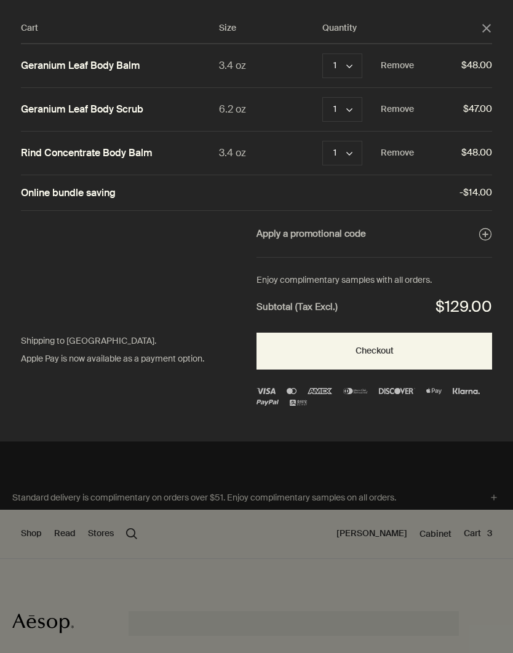
click at [409, 149] on button "Remove" at bounding box center [396, 153] width 33 height 15
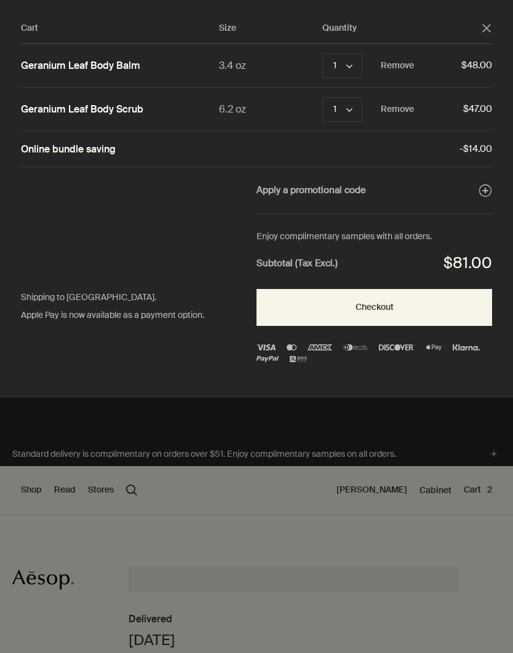
click at [498, 17] on div "Cart Size Quantity close Geranium Leaf Body Balm 3.4 oz 1 chevron Remove $48.00…" at bounding box center [267, 199] width 534 height 398
click at [487, 24] on icon "close" at bounding box center [486, 28] width 9 height 9
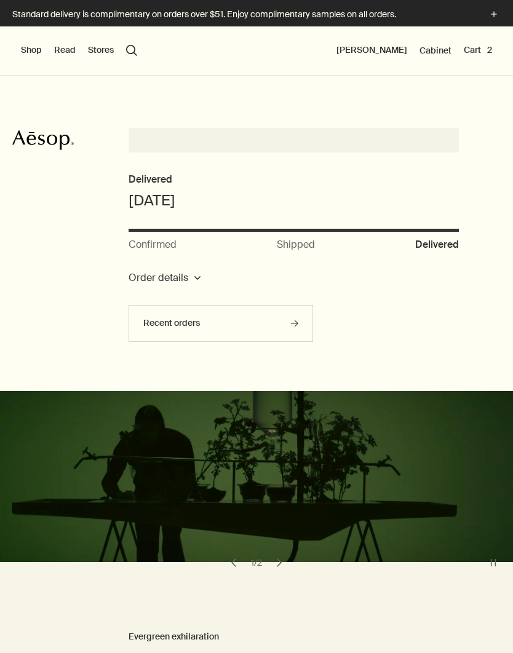
click at [376, 444] on video at bounding box center [256, 469] width 513 height 186
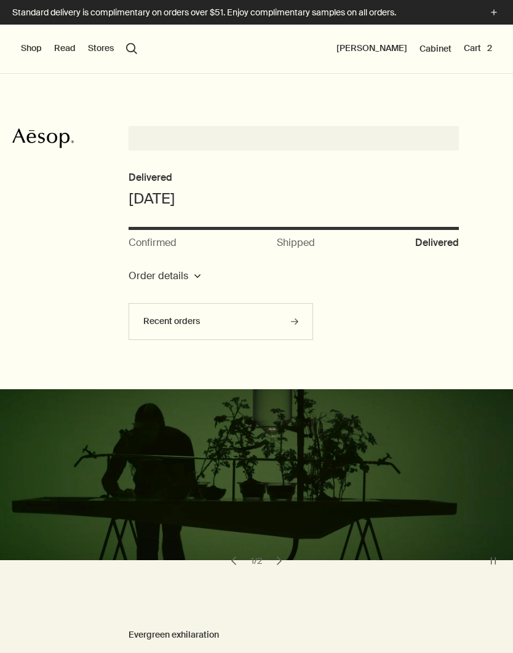
click at [35, 47] on button "Shop" at bounding box center [31, 48] width 21 height 12
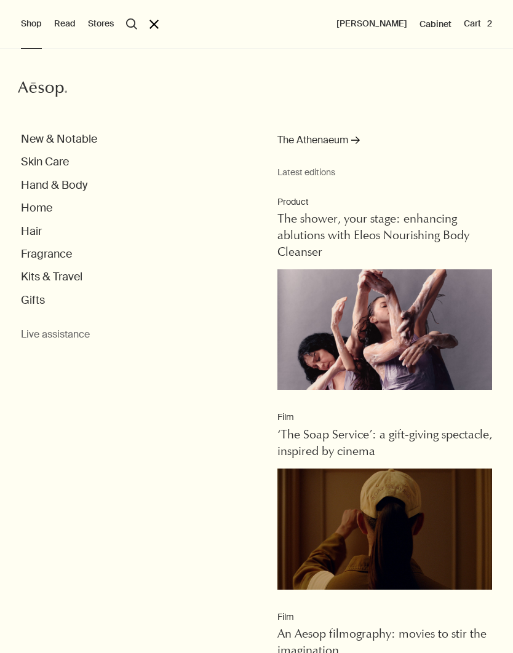
click at [72, 181] on button "Hand & Body" at bounding box center [54, 185] width 66 height 14
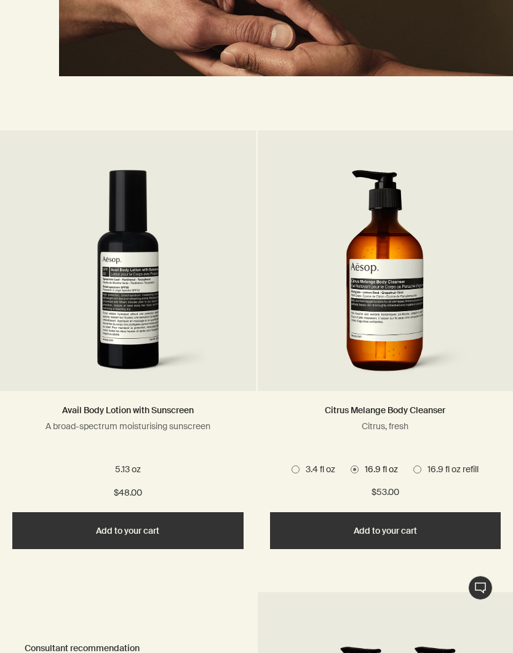
scroll to position [2630, 0]
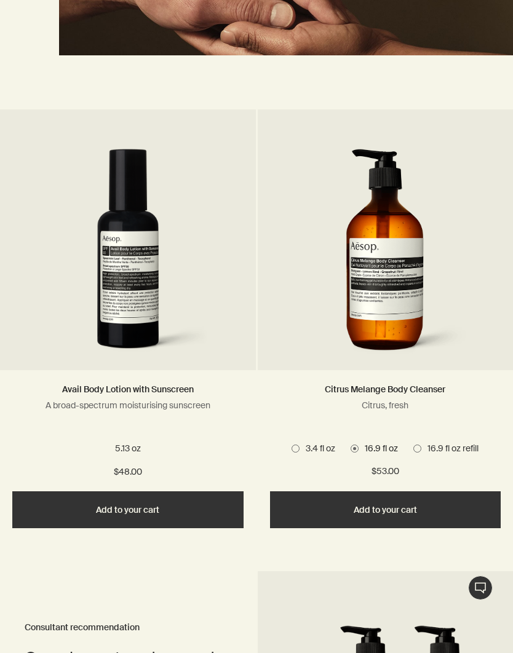
click at [371, 511] on button "Add Add to your cart" at bounding box center [385, 509] width 231 height 37
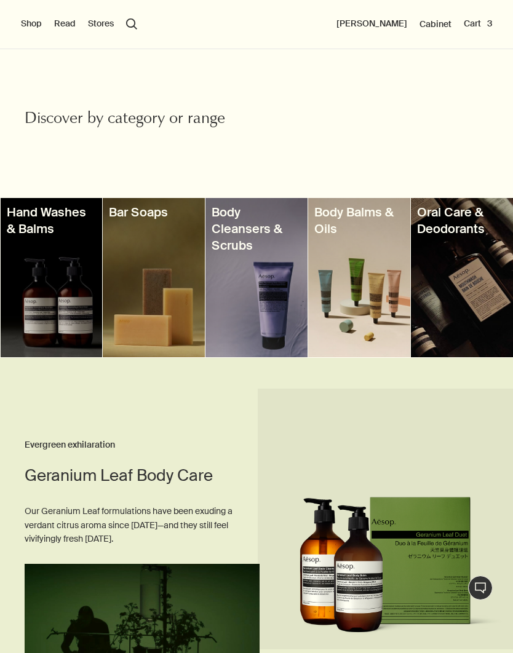
scroll to position [328, 0]
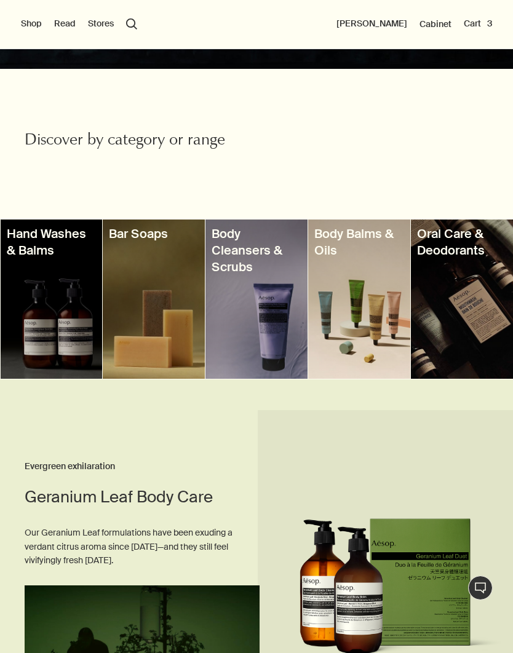
click at [473, 25] on button "Cart 3" at bounding box center [477, 24] width 28 height 12
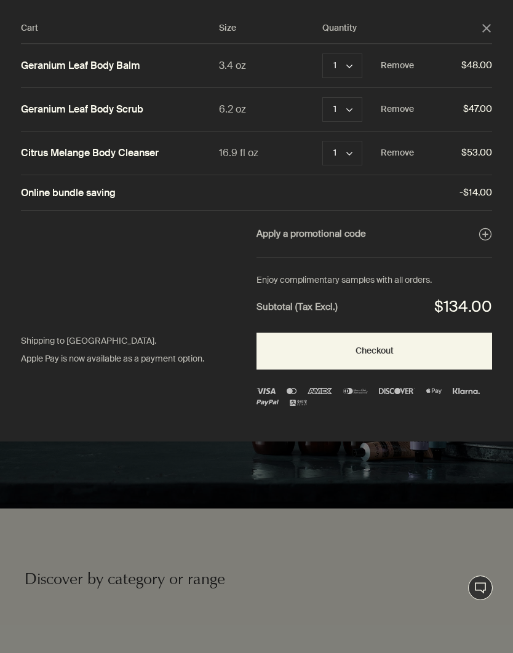
click at [392, 356] on button "Checkout" at bounding box center [373, 351] width 235 height 37
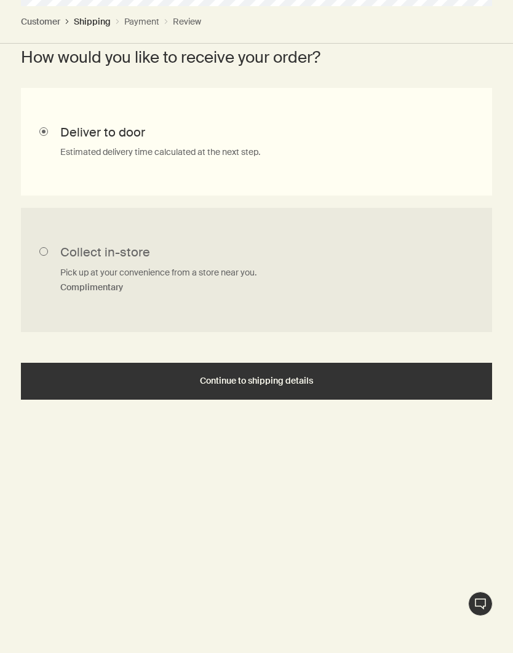
scroll to position [432, 0]
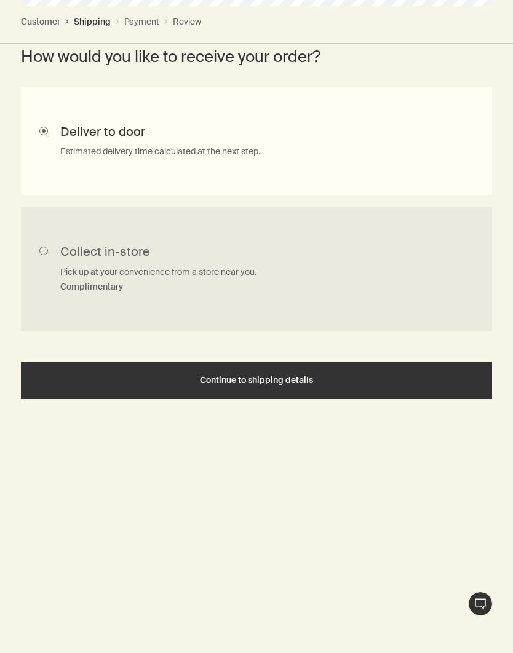
click at [404, 362] on button "Continue to shipping details" at bounding box center [256, 380] width 471 height 37
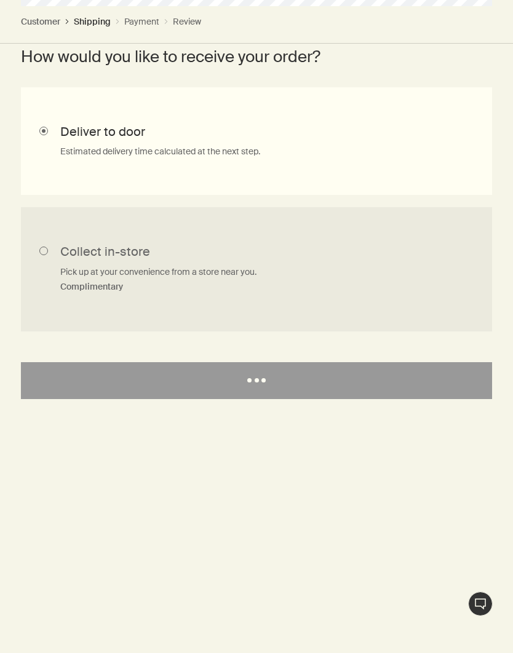
select select "US"
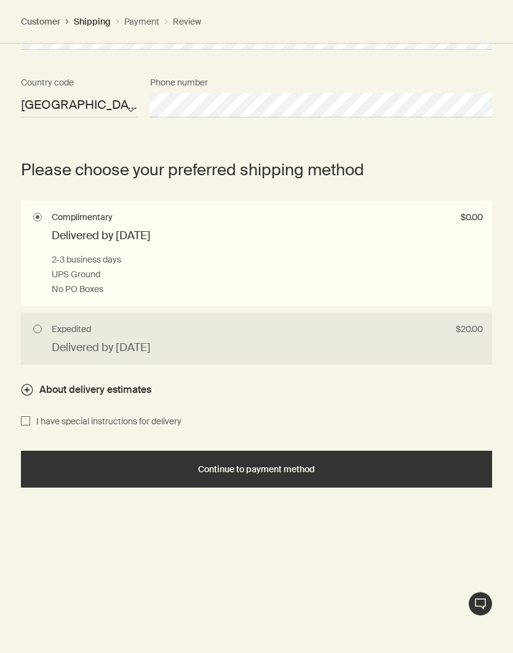
scroll to position [903, 0]
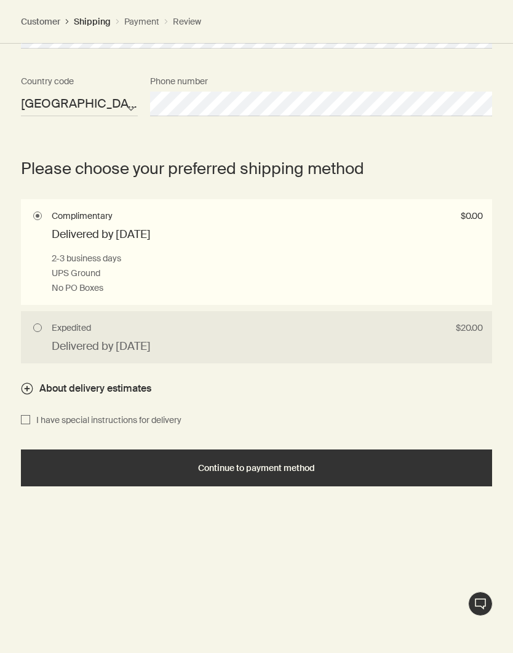
click at [380, 463] on div "Continue to payment method" at bounding box center [256, 467] width 441 height 9
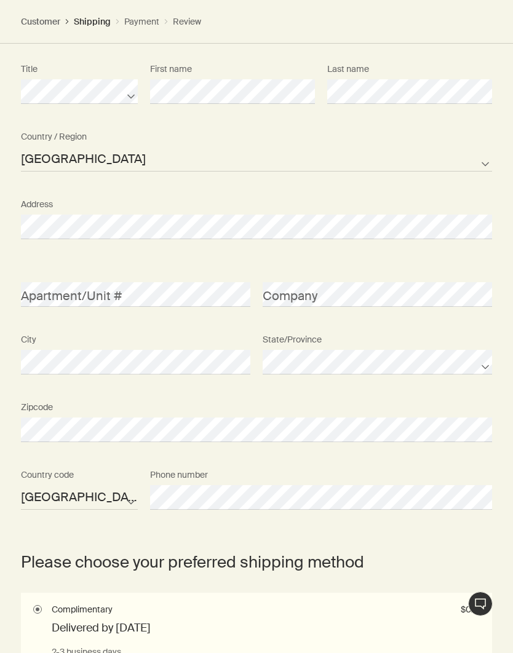
select select "US"
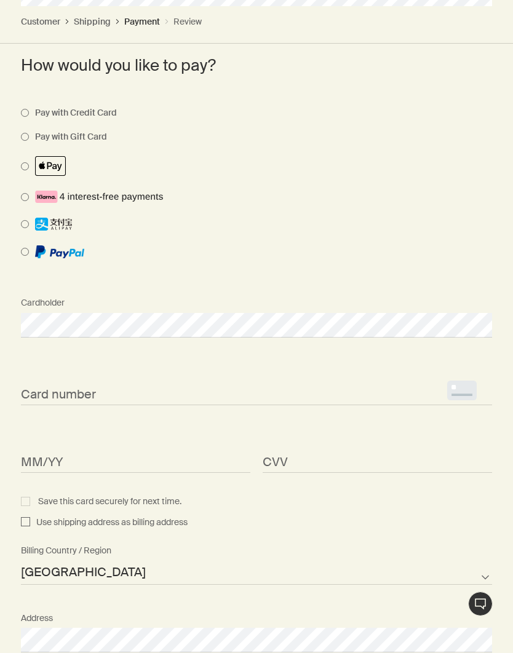
scroll to position [569, 0]
click at [406, 183] on li at bounding box center [247, 173] width 452 height 34
click at [23, 170] on span at bounding box center [247, 166] width 452 height 20
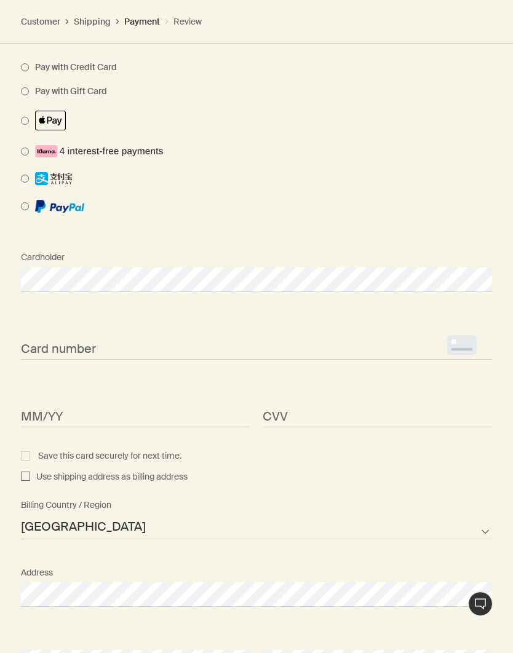
scroll to position [571, 0]
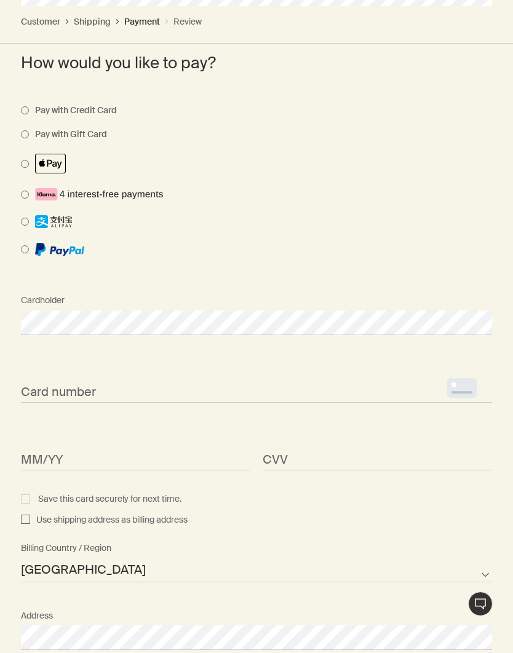
click at [31, 169] on span at bounding box center [247, 164] width 452 height 20
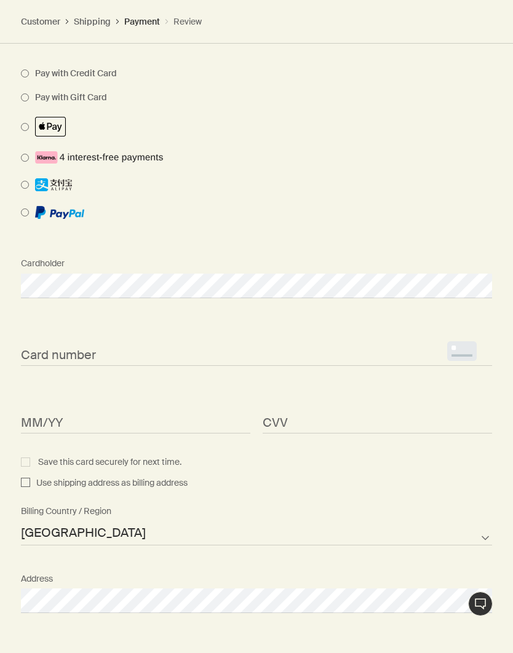
scroll to position [614, 0]
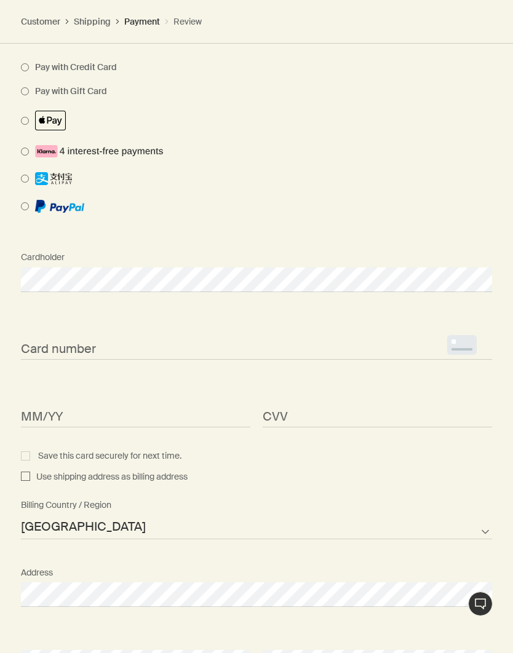
select select "US"
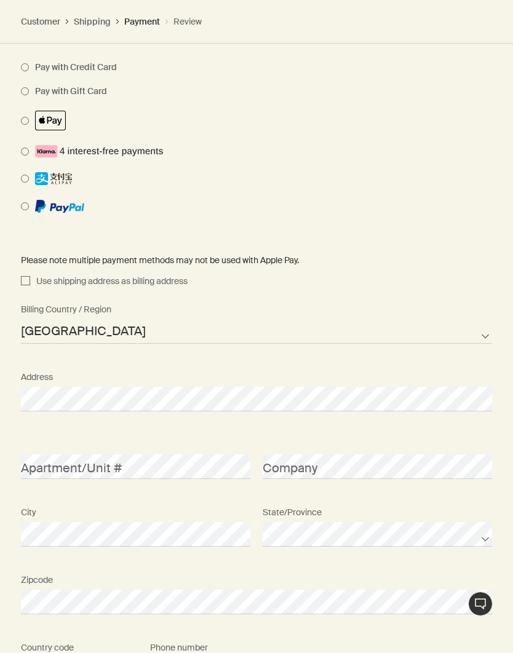
click at [22, 277] on input "Use shipping address as billing address" at bounding box center [25, 281] width 9 height 15
checkbox input "true"
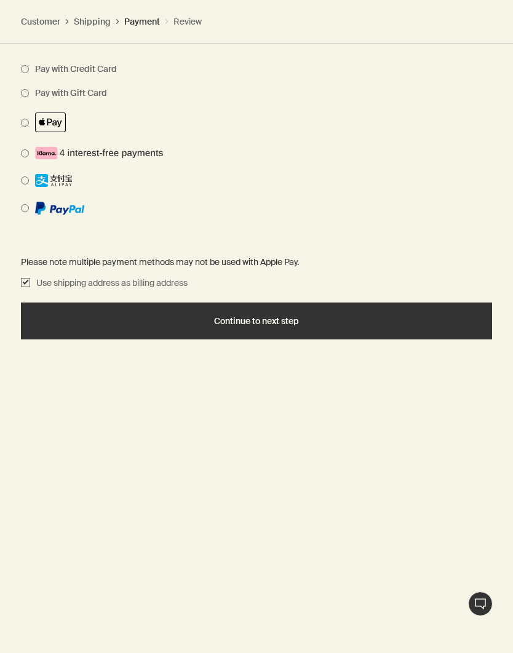
click at [353, 325] on button "Continue to next step" at bounding box center [256, 320] width 471 height 37
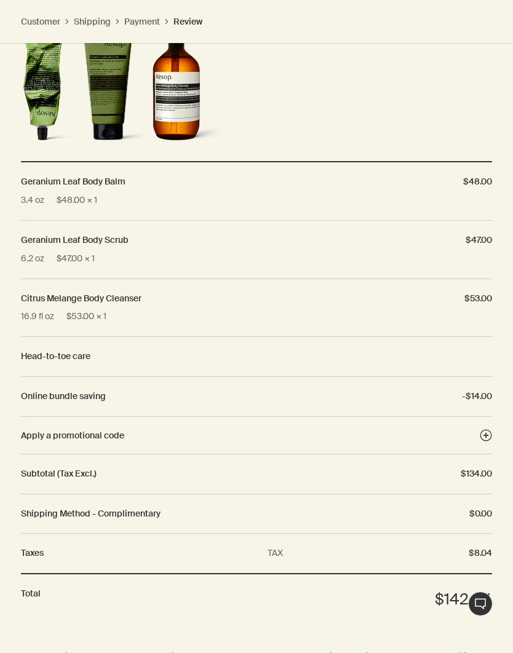
scroll to position [702, 0]
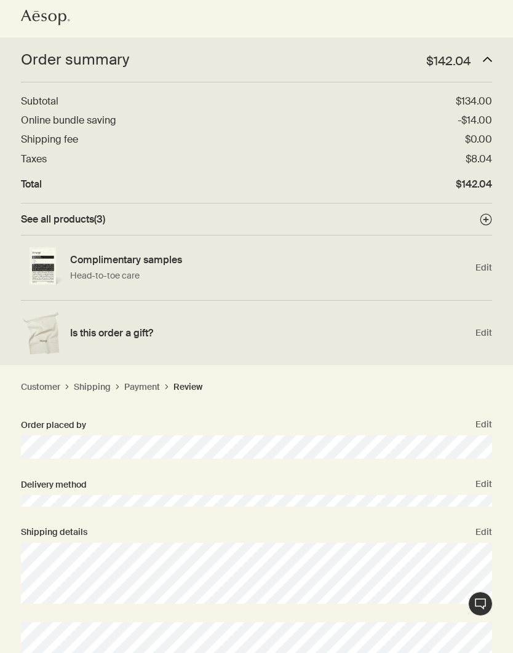
scroll to position [8, 0]
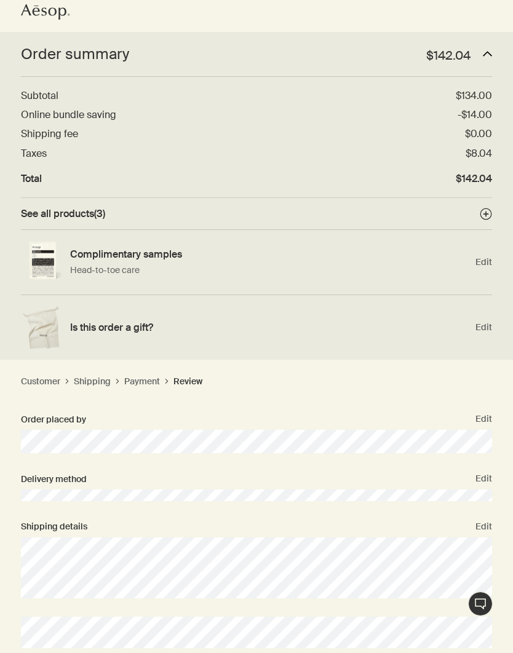
click at [486, 208] on circle at bounding box center [485, 213] width 11 height 11
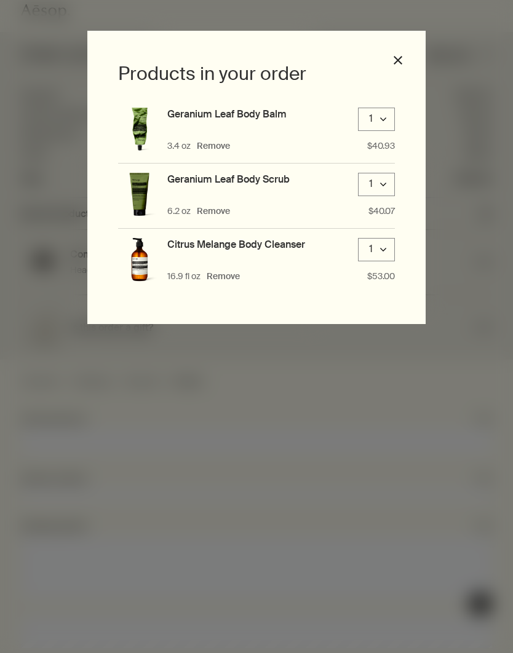
click at [234, 290] on li "Citrus Melange Body Cleanser 1 downArrow 16.9 fl oz Remove $53.00" at bounding box center [256, 261] width 277 height 65
click at [231, 280] on button "Remove" at bounding box center [223, 276] width 33 height 12
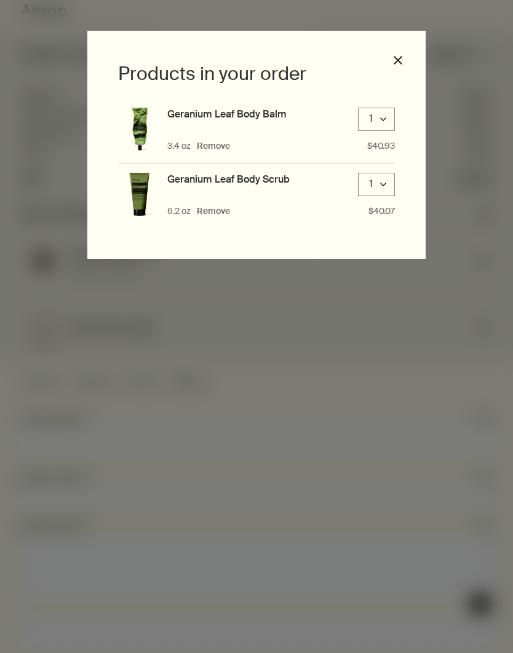
click at [470, 91] on div "Products in your order Geranium Leaf Body Balm 1 downArrow 3.4 oz Remove $40.93…" at bounding box center [256, 326] width 513 height 653
click at [401, 61] on button "close" at bounding box center [397, 60] width 11 height 11
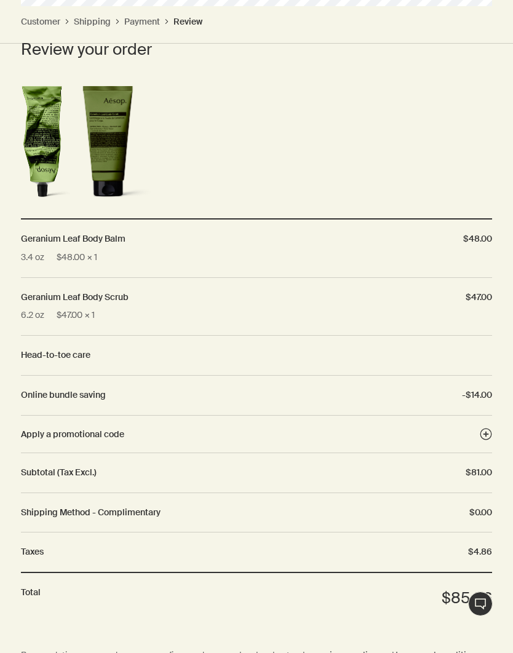
scroll to position [633, 0]
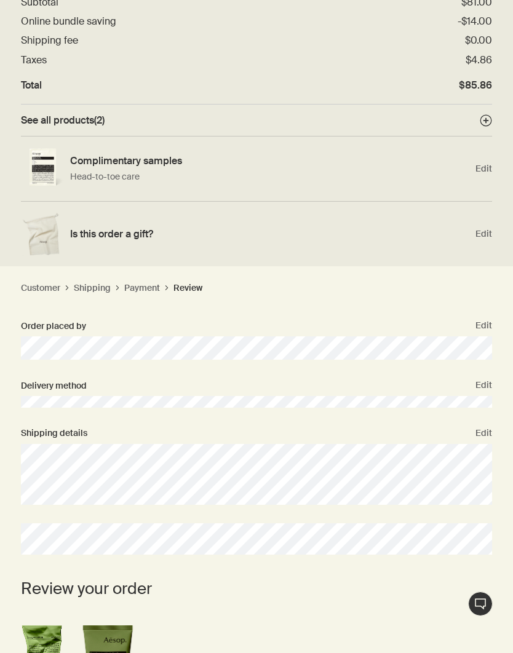
scroll to position [0, 0]
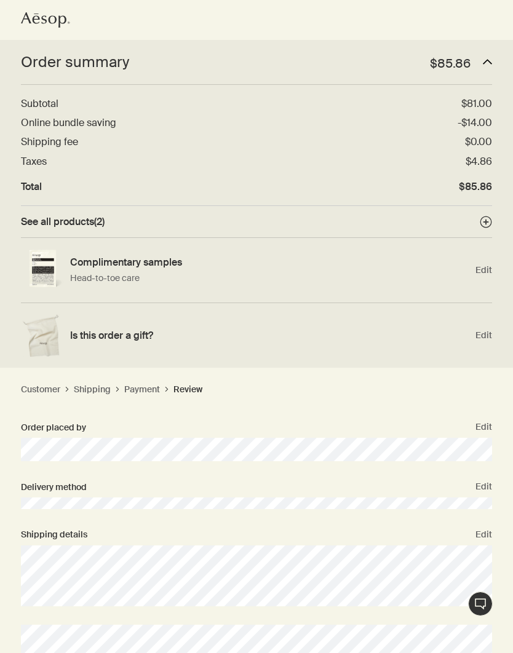
click at [50, 17] on icon at bounding box center [53, 19] width 9 height 8
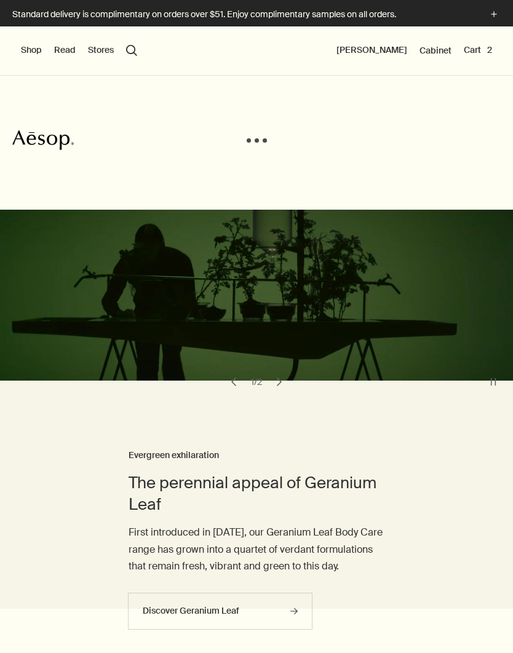
click at [471, 37] on div "Shop New & Notable [MEDICAL_DATA] Hand & Body Home Hair Fragrance Kits & Travel…" at bounding box center [256, 50] width 513 height 49
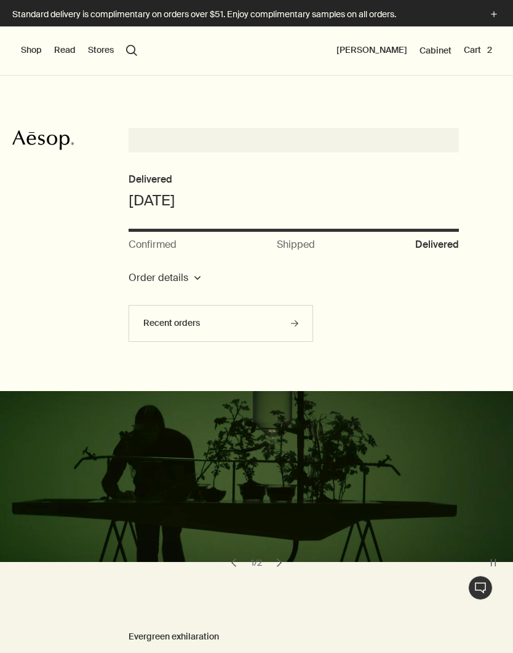
click at [467, 44] on button "Cart 2" at bounding box center [477, 50] width 28 height 12
click at [465, 42] on div "Shop New & Notable Skin Care Hand & Body Home Hair Fragrance Kits & Travel Gift…" at bounding box center [256, 50] width 513 height 49
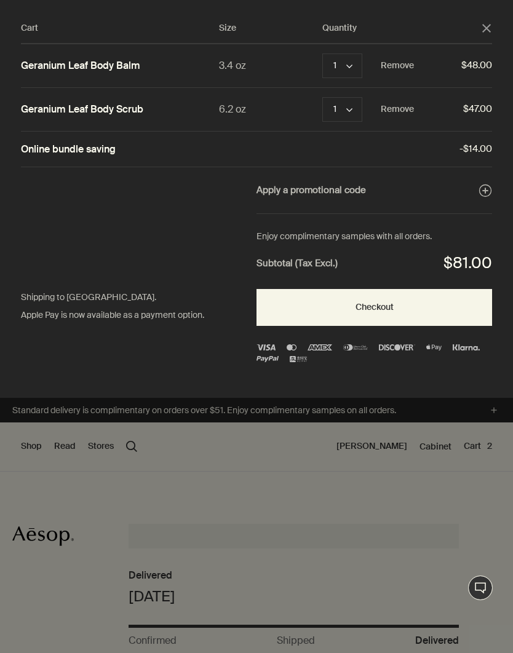
click at [383, 306] on button "Checkout" at bounding box center [373, 307] width 235 height 37
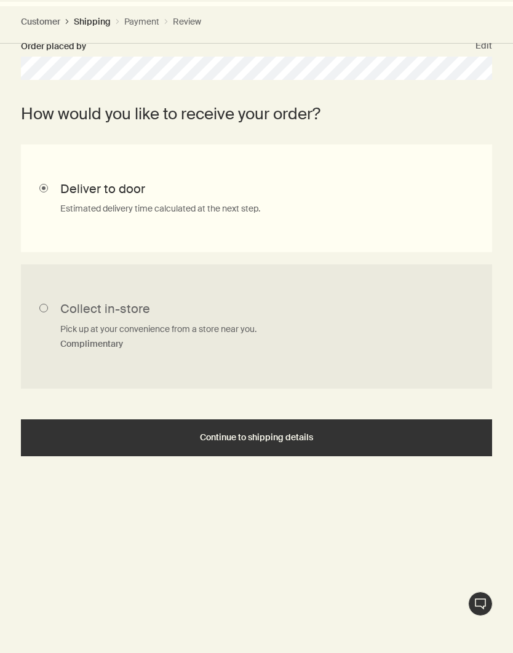
scroll to position [382, 0]
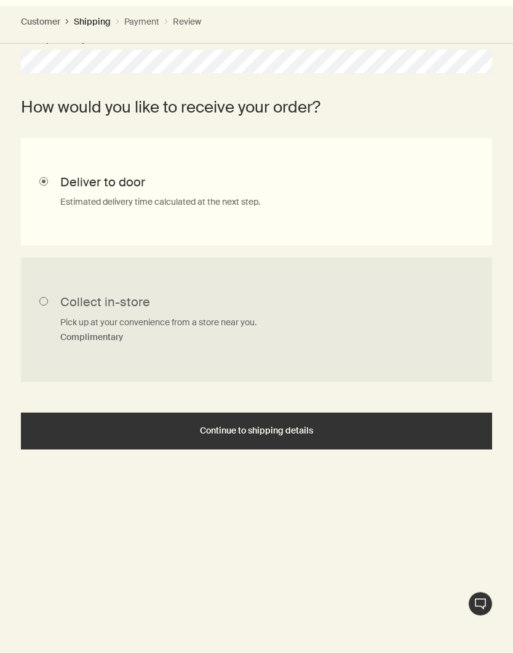
click at [376, 404] on form "How would you like to receive your order? Collect in-store Pick up at your conv…" at bounding box center [256, 272] width 471 height 355
click at [362, 427] on div "Continue to shipping details" at bounding box center [256, 430] width 441 height 9
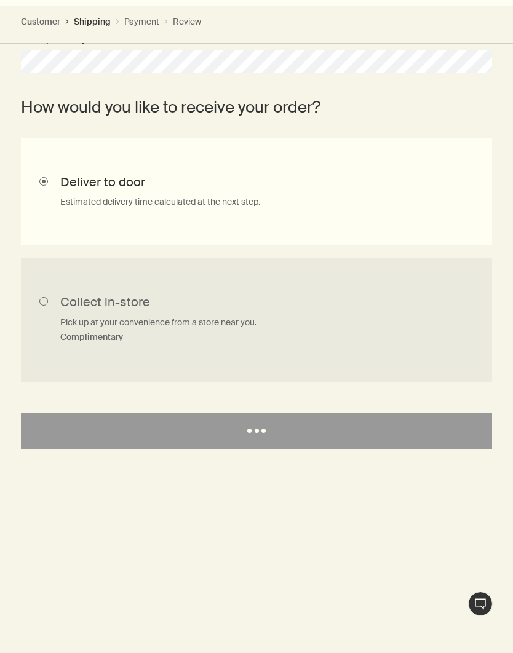
select select "US"
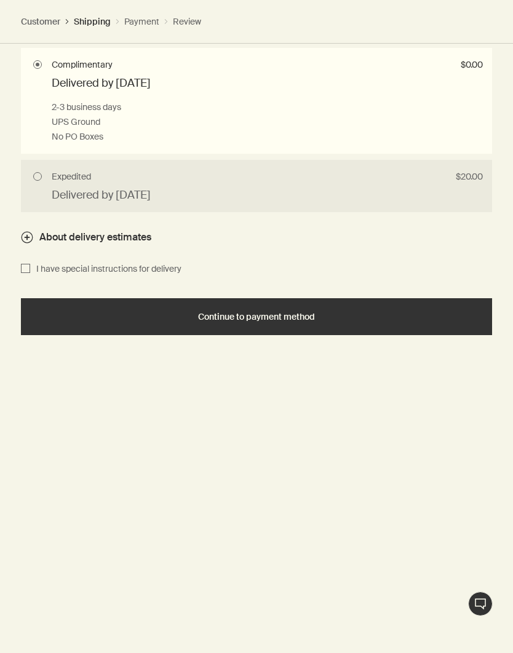
scroll to position [1054, 0]
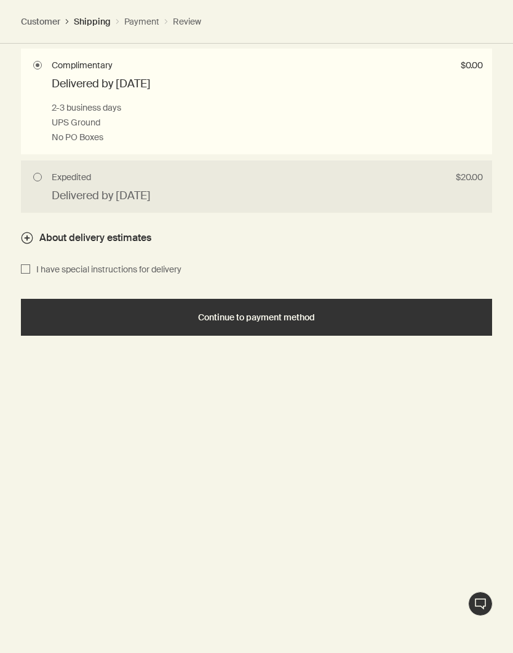
click at [420, 299] on button "Continue to payment method" at bounding box center [256, 317] width 471 height 37
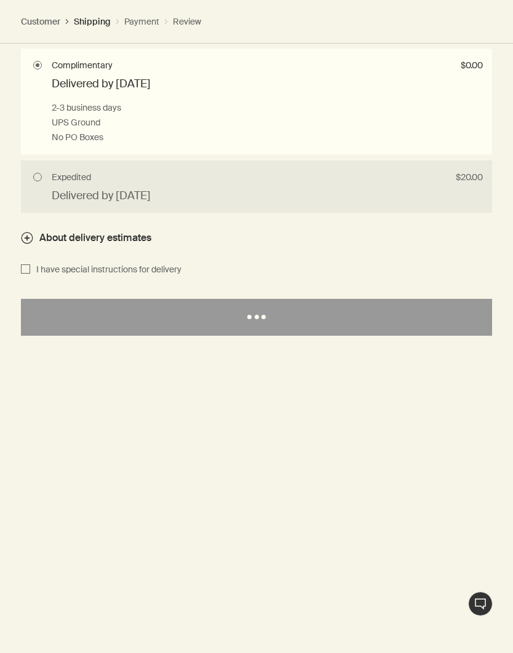
select select "US"
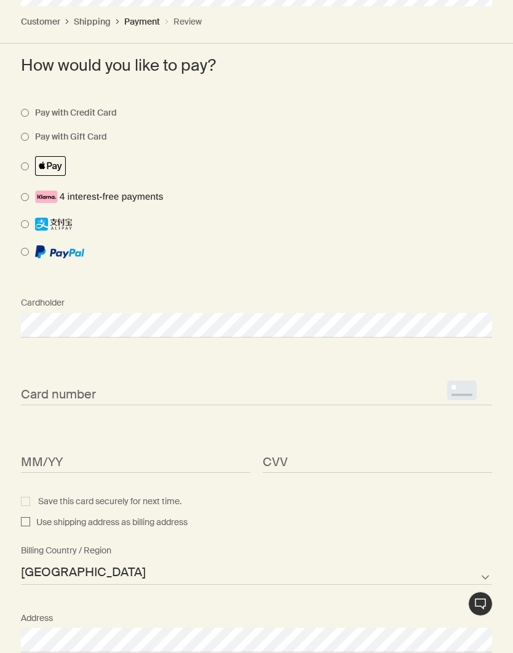
scroll to position [551, 0]
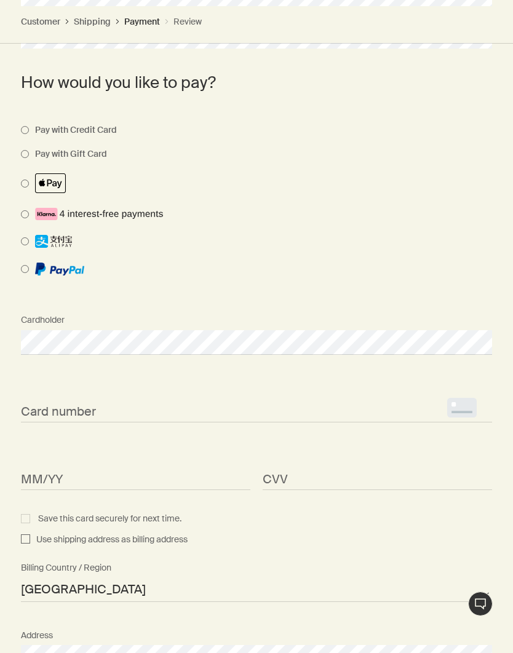
select select "US"
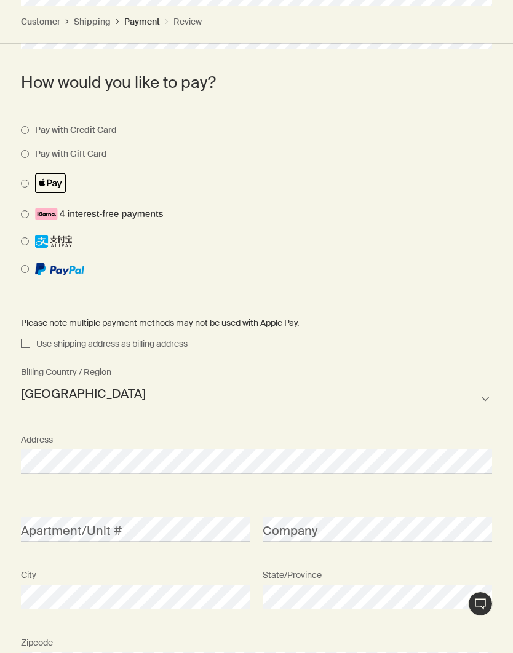
click at [30, 340] on input "Use shipping address as billing address" at bounding box center [25, 344] width 9 height 15
checkbox input "true"
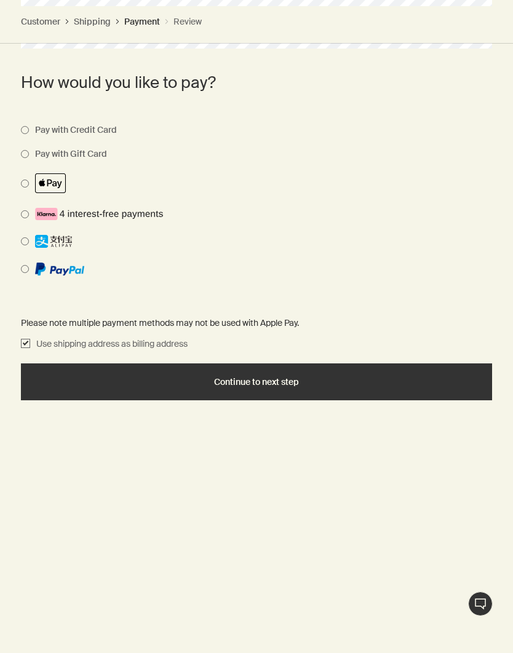
click at [406, 379] on div "Continue to next step" at bounding box center [256, 381] width 441 height 9
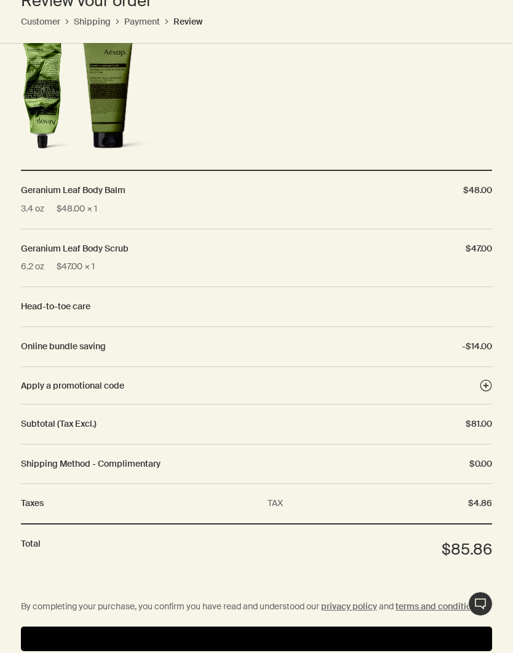
scroll to position [682, 0]
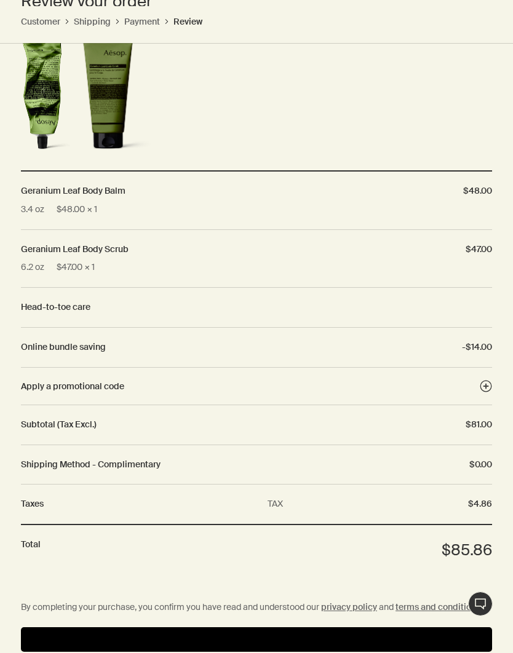
click at [151, 631] on button "Pay" at bounding box center [256, 639] width 471 height 25
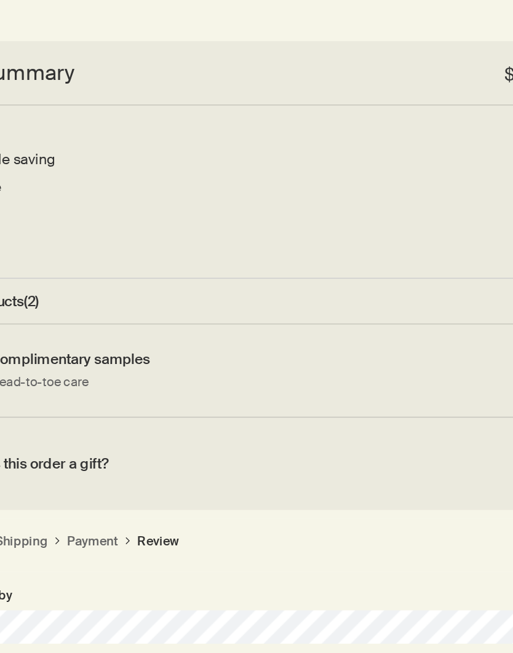
scroll to position [2, 0]
